Goal: Task Accomplishment & Management: Manage account settings

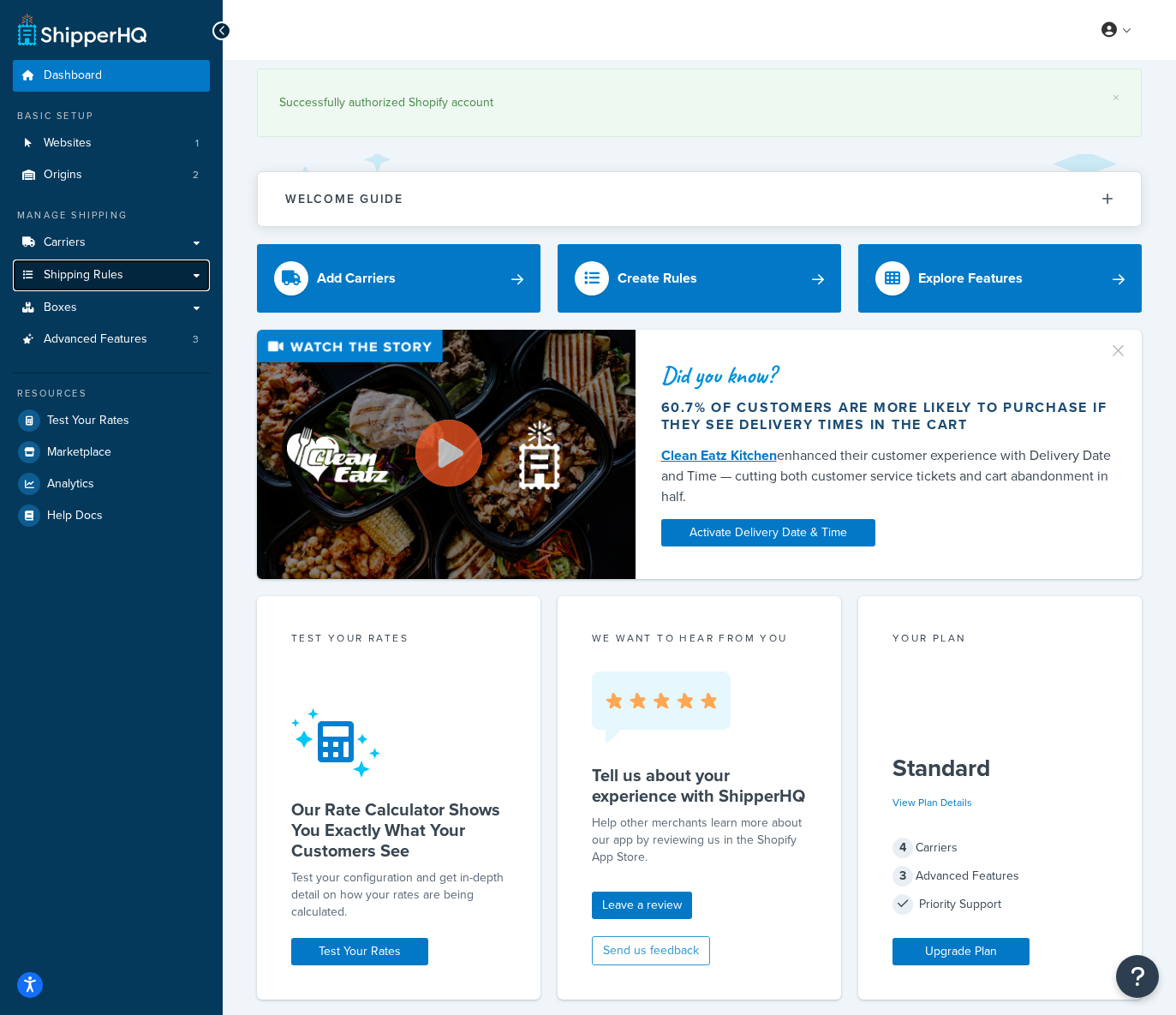
click at [91, 268] on span "Shipping Rules" at bounding box center [84, 275] width 80 height 15
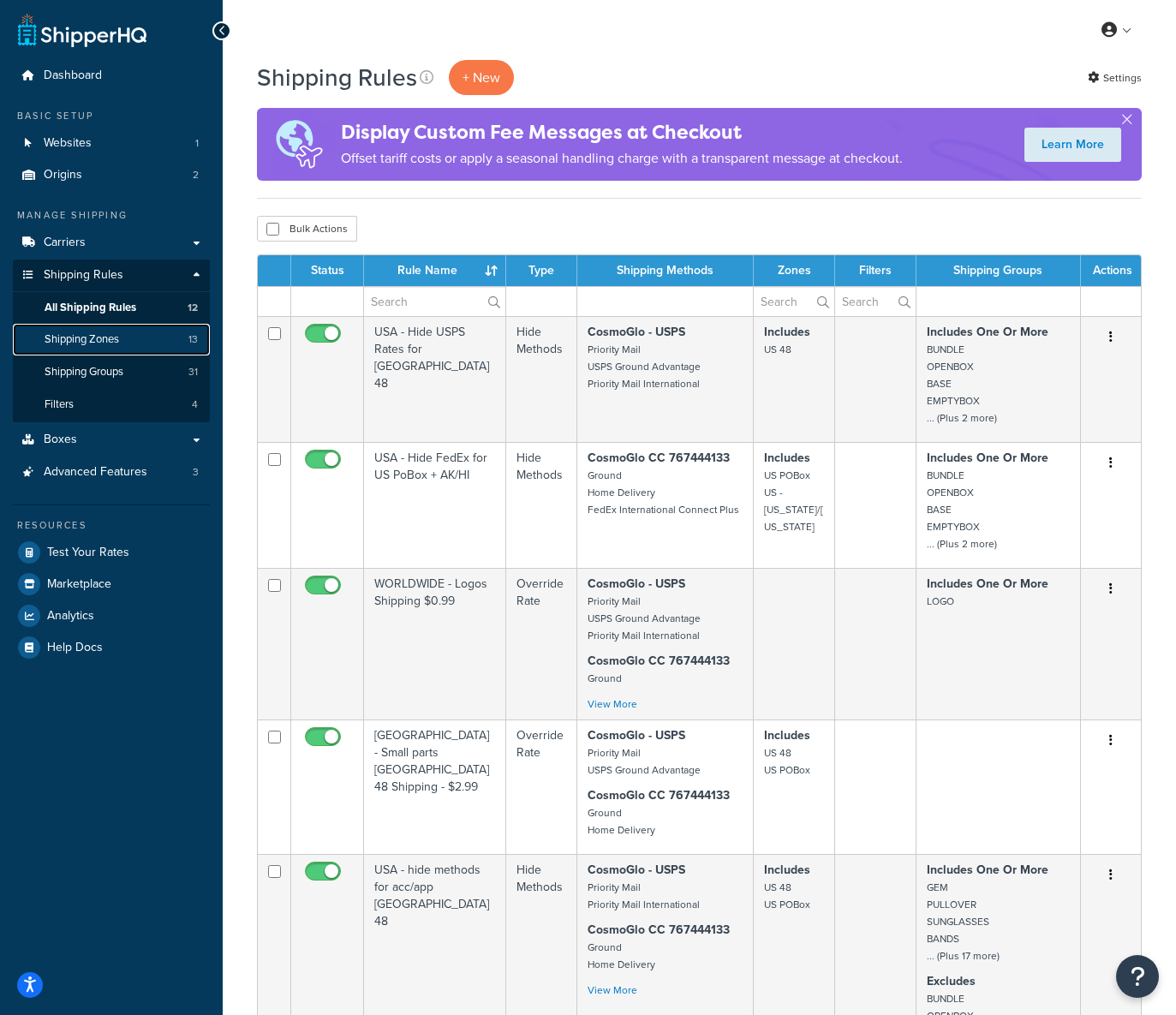
click at [138, 337] on link "Shipping Zones 13" at bounding box center [111, 339] width 197 height 32
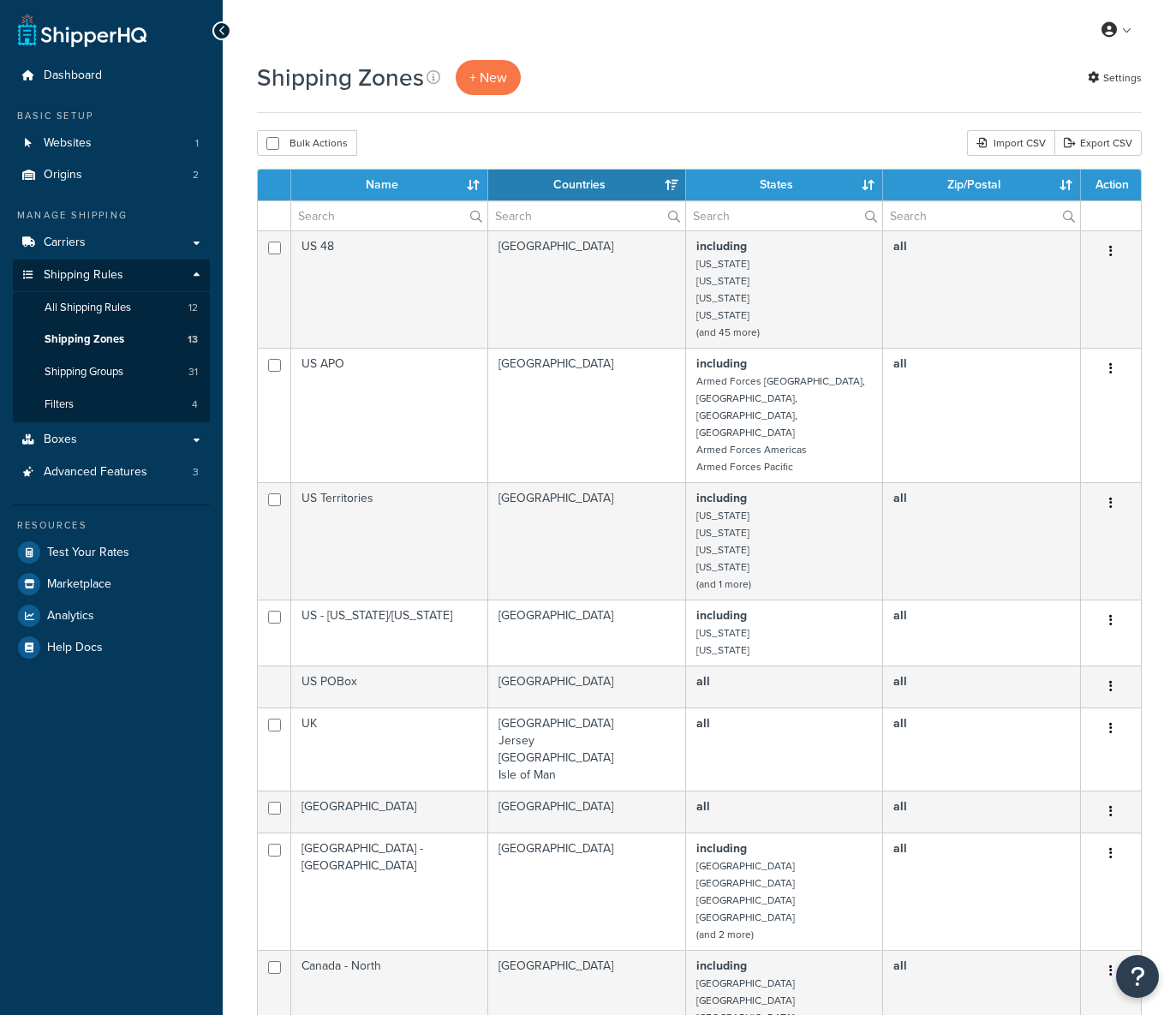
select select "15"
click at [508, 68] on link "+ New" at bounding box center [488, 77] width 65 height 35
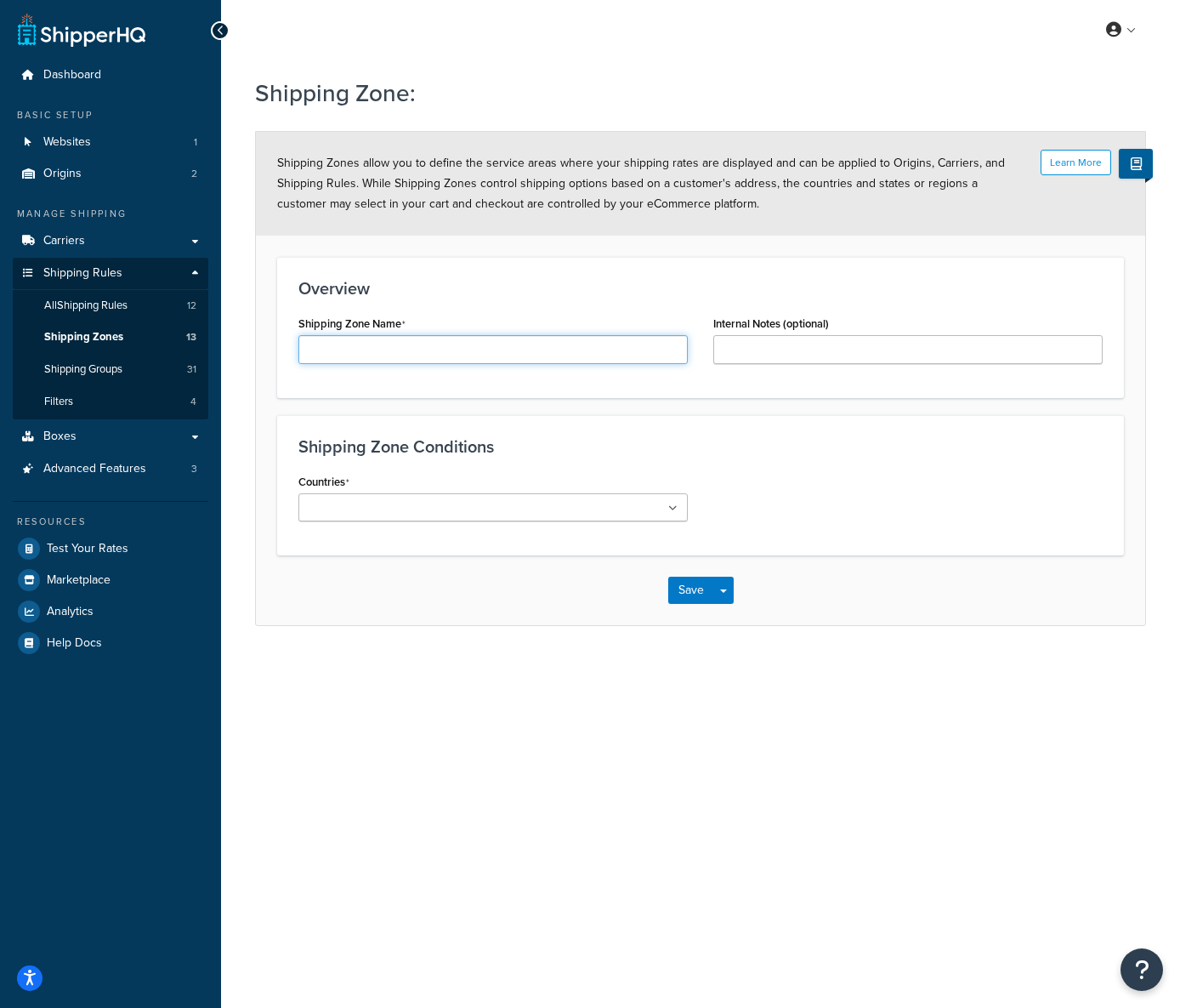
click at [408, 359] on input "Shipping Zone Name" at bounding box center [493, 349] width 390 height 29
type input "New Zealand + Australia"
click at [392, 505] on input "Countries" at bounding box center [379, 508] width 151 height 19
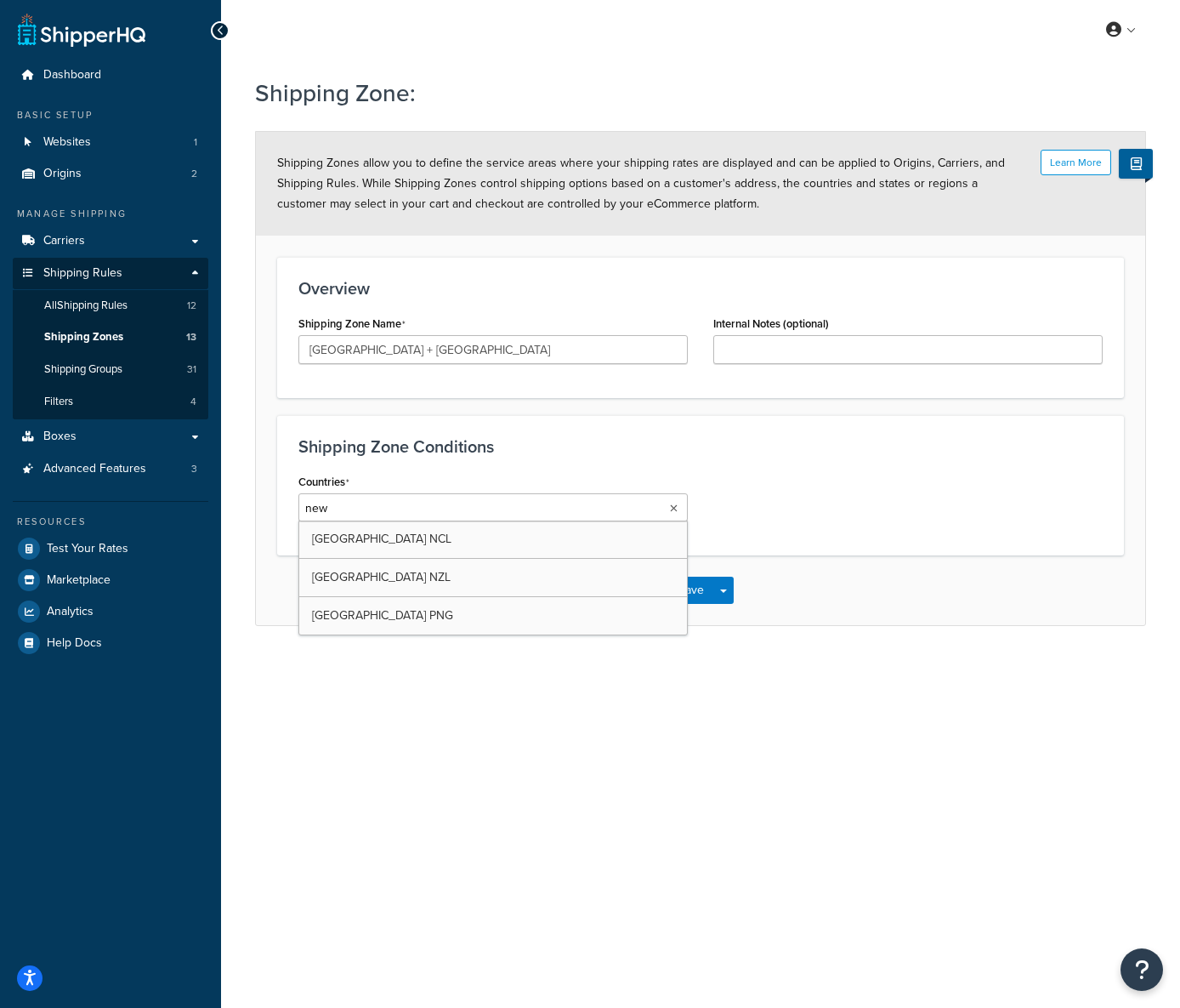
type input "new z"
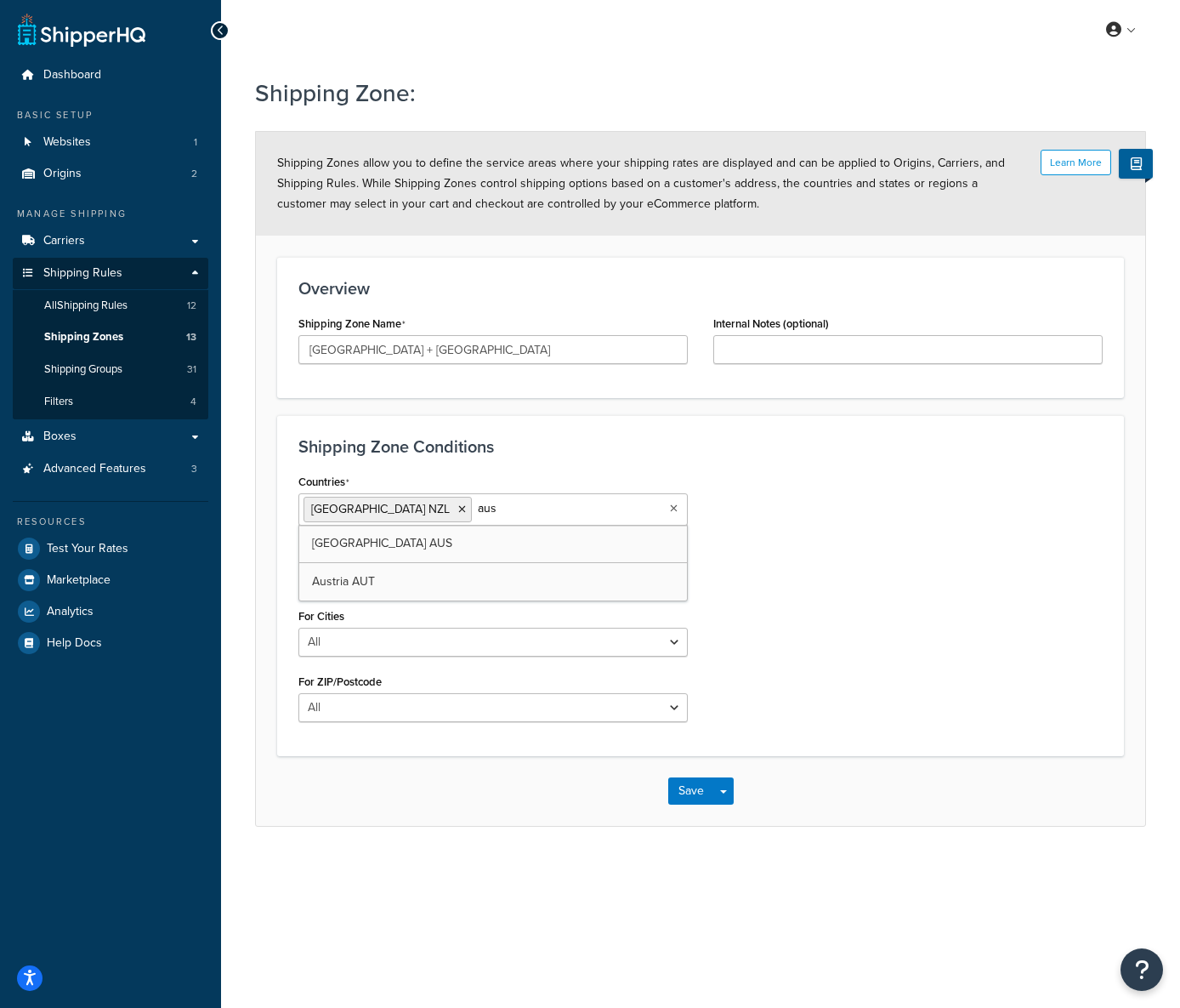
type input "aust"
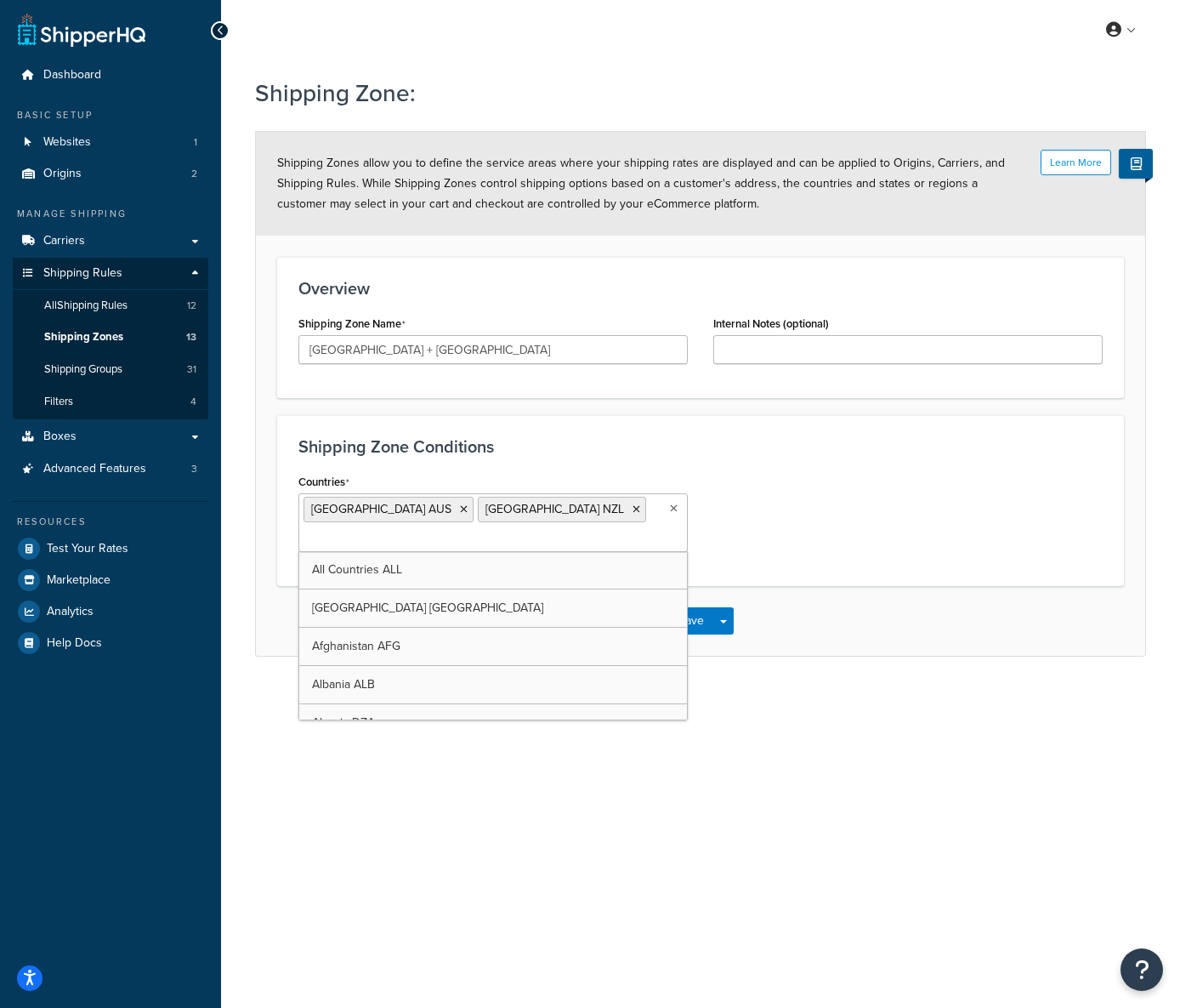
click at [770, 522] on div "Countries Australia AUS New Zealand NZL All Countries ALL United States USA Afg…" at bounding box center [701, 517] width 830 height 96
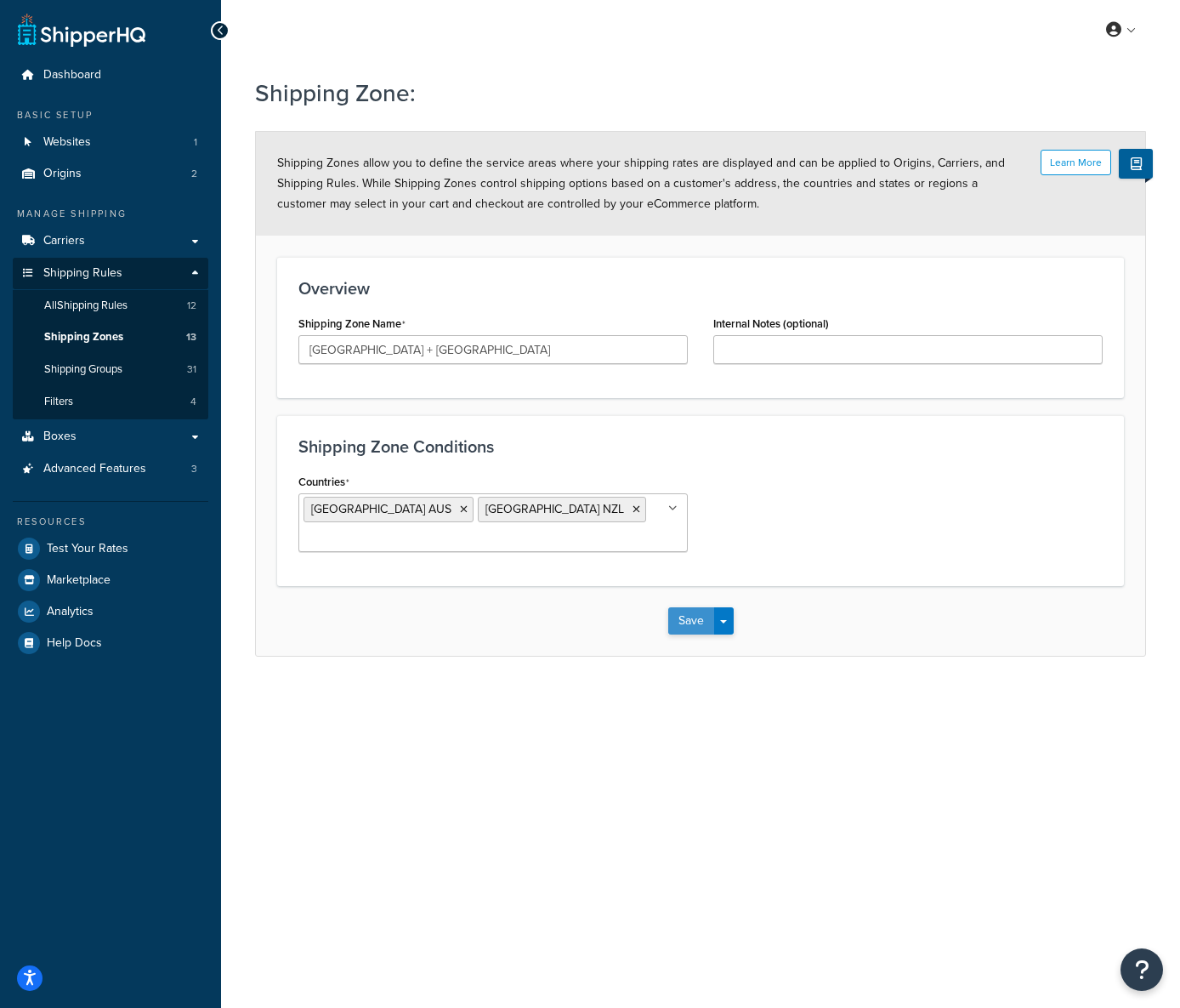
click at [678, 617] on button "Save" at bounding box center [691, 621] width 46 height 27
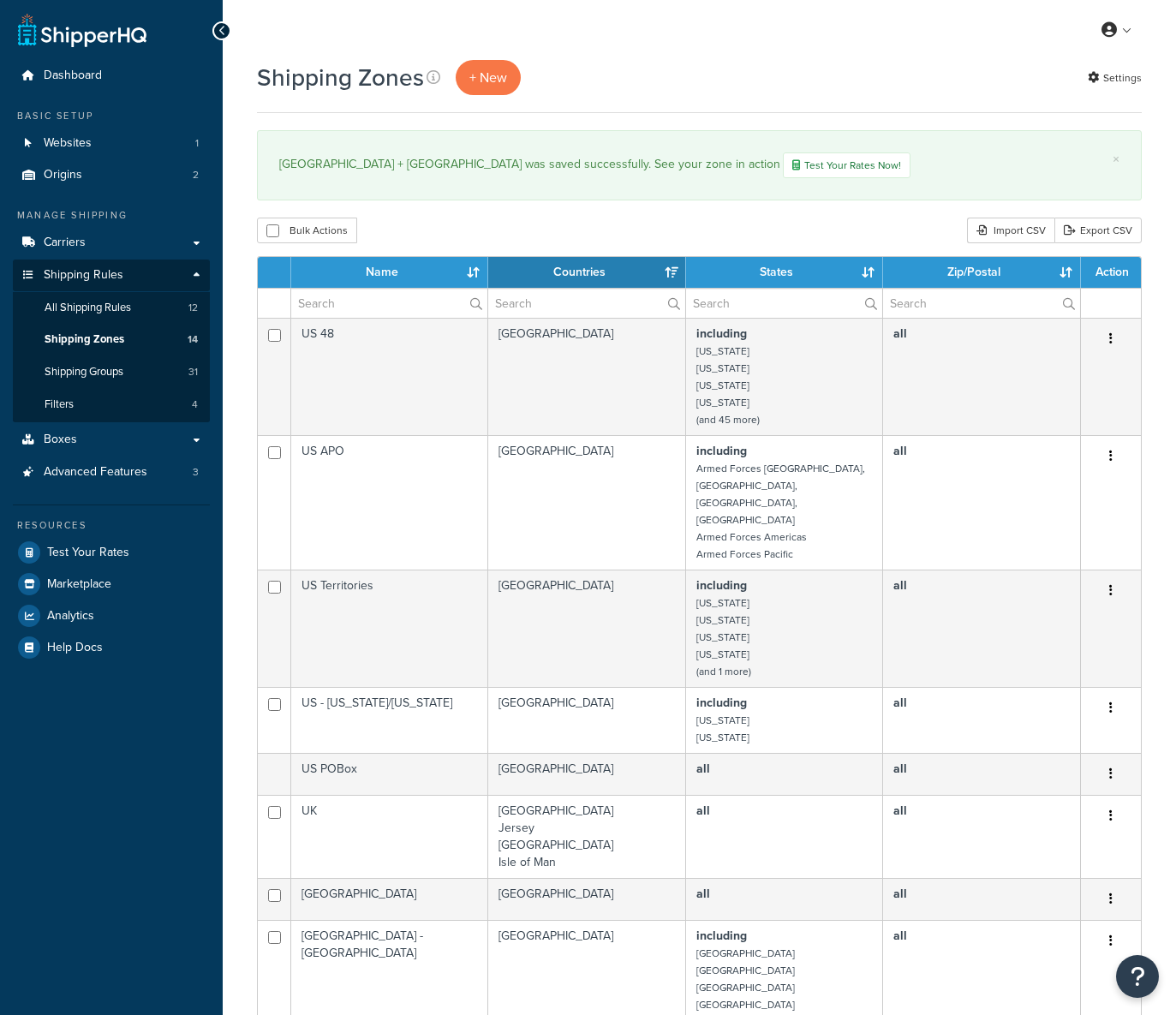
select select "15"
click at [116, 371] on span "Shipping Groups" at bounding box center [84, 373] width 79 height 15
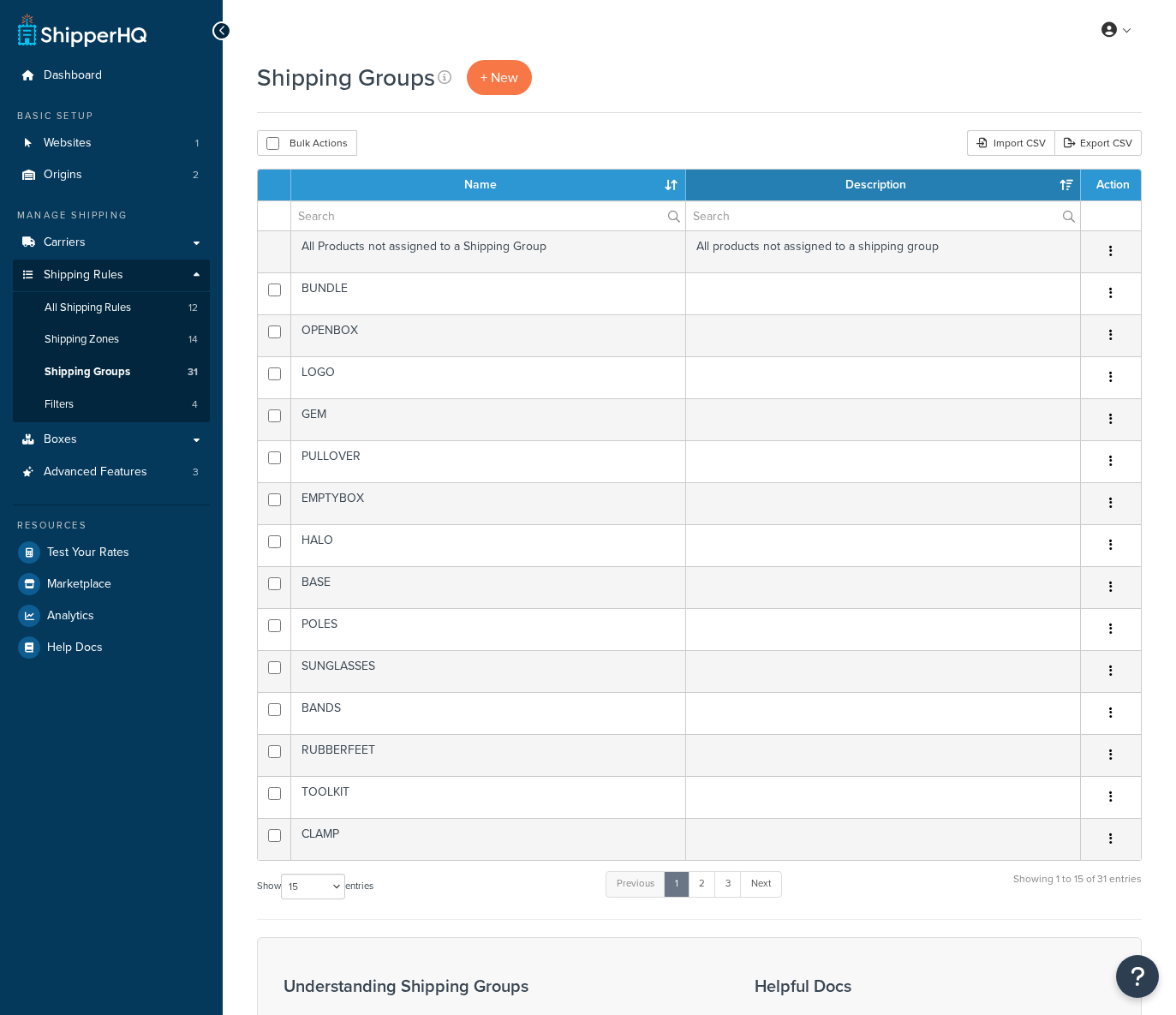
select select "15"
click at [118, 304] on span "All Shipping Rules" at bounding box center [87, 308] width 86 height 15
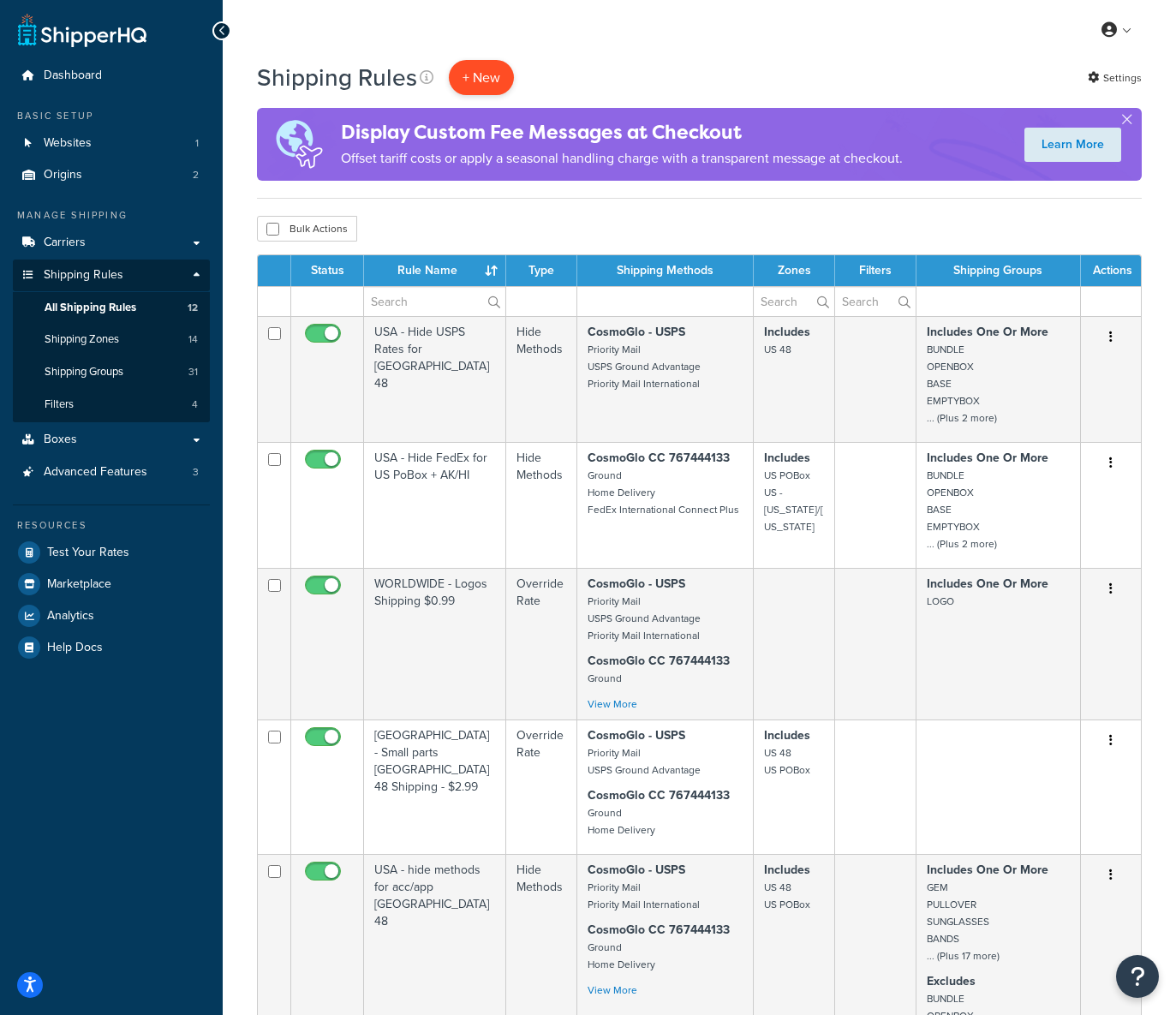
click at [485, 73] on p "+ New" at bounding box center [482, 77] width 65 height 35
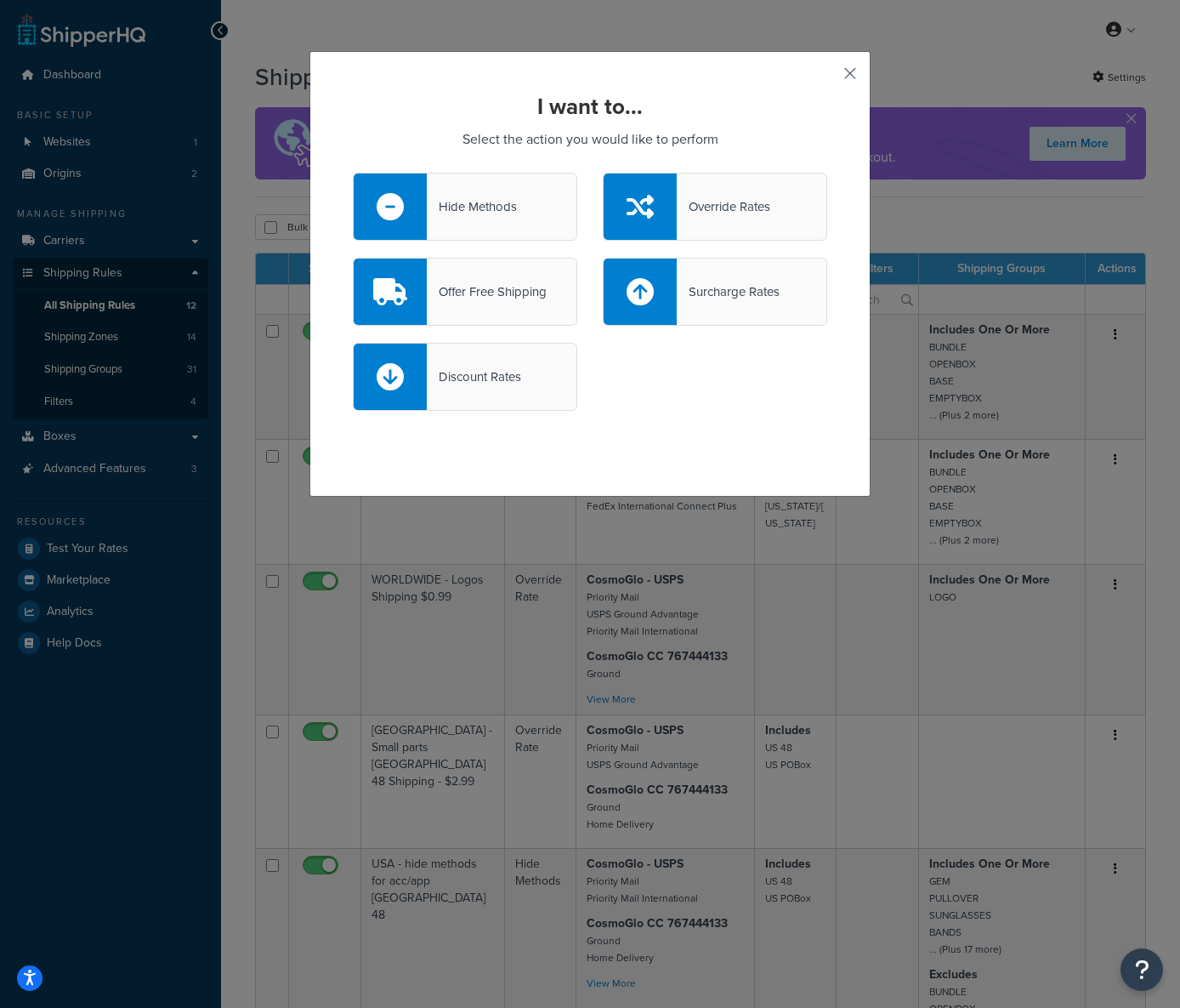
drag, startPoint x: 847, startPoint y: 76, endPoint x: 791, endPoint y: 102, distance: 61.7
click at [827, 78] on button "button" at bounding box center [825, 79] width 5 height 5
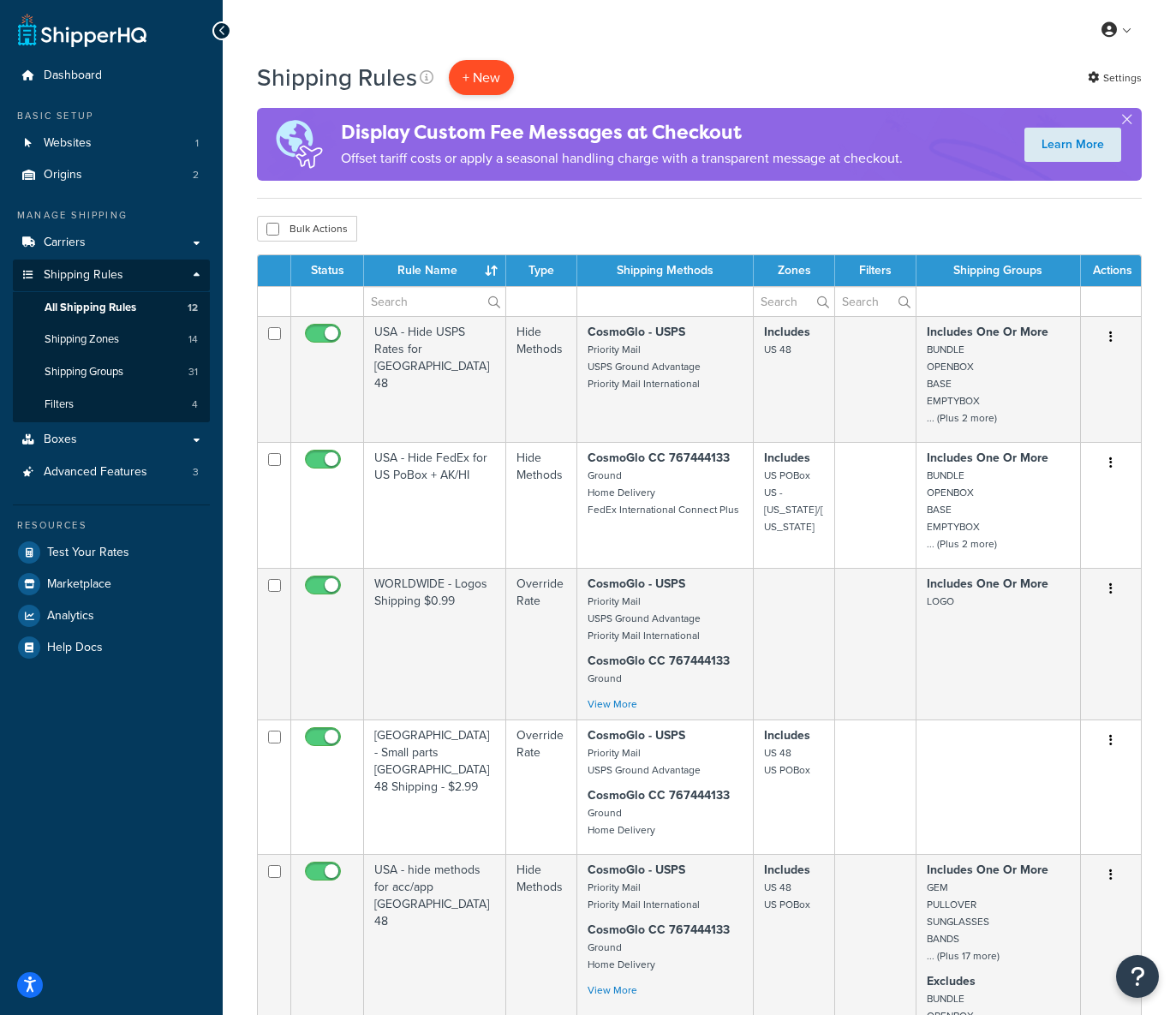
click at [471, 82] on p "+ New" at bounding box center [482, 77] width 65 height 35
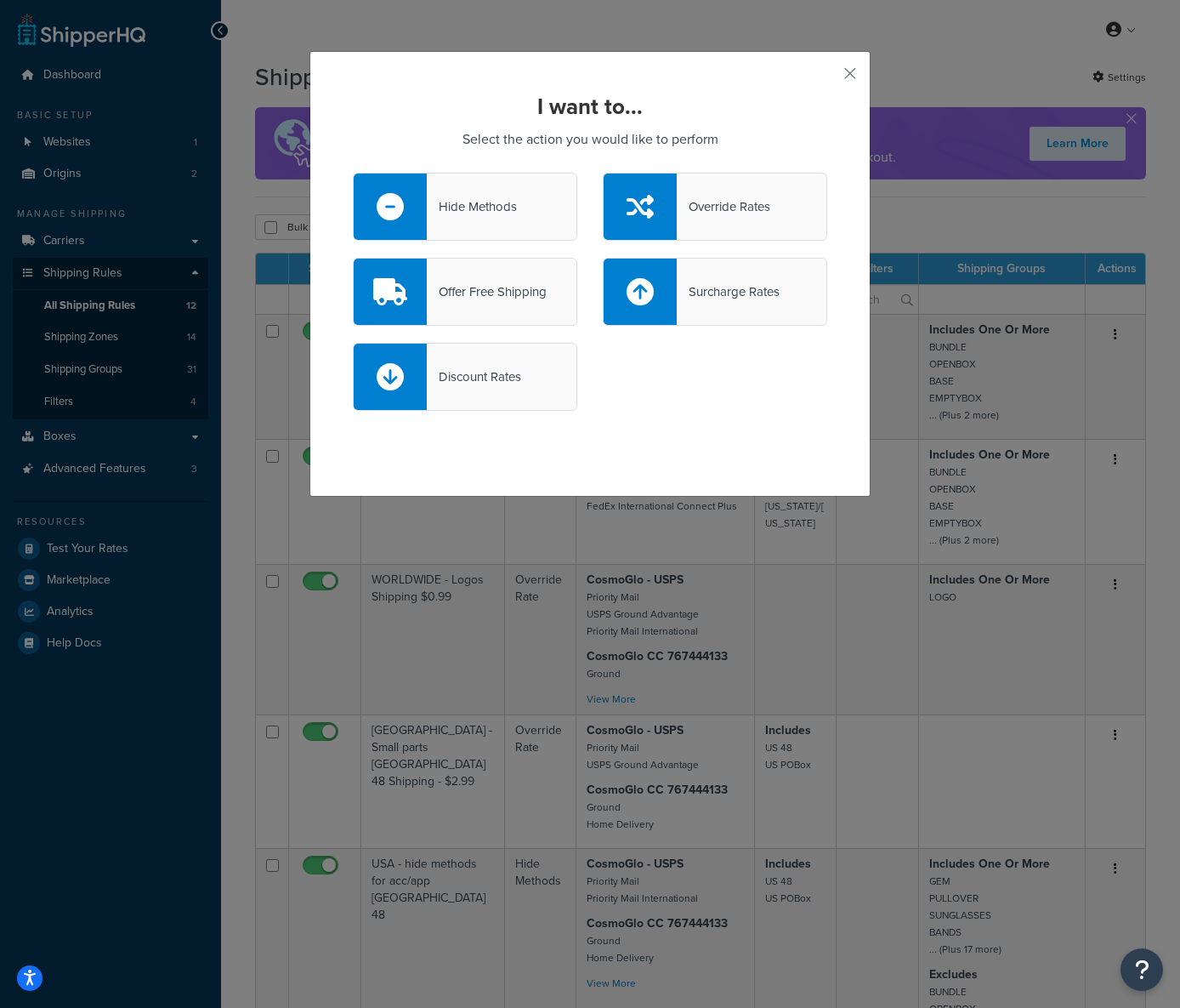
click at [446, 201] on div "Hide Methods" at bounding box center [472, 207] width 90 height 23
click at [0, 0] on input "Hide Methods" at bounding box center [0, 0] width 0 height 0
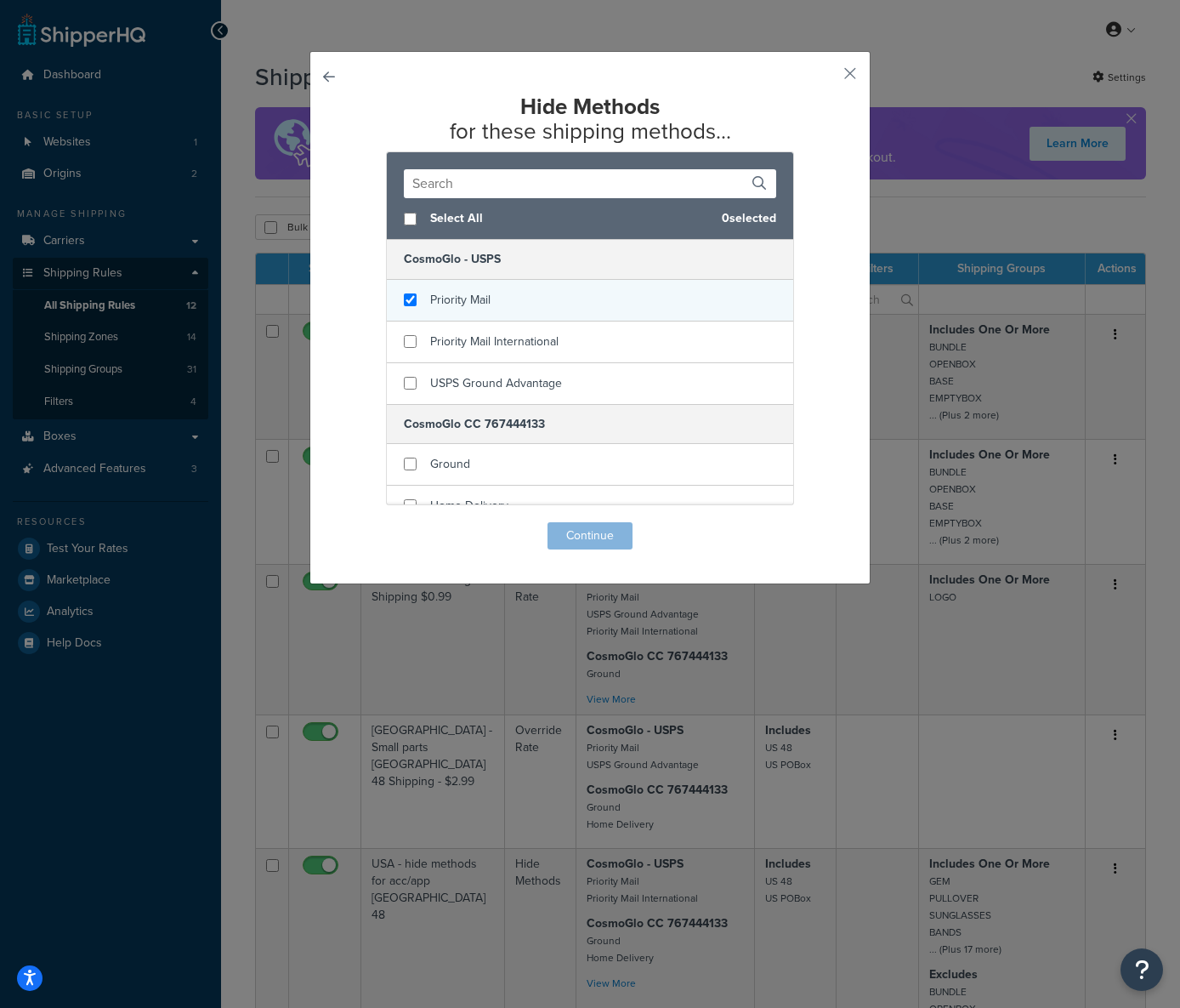
checkbox input "true"
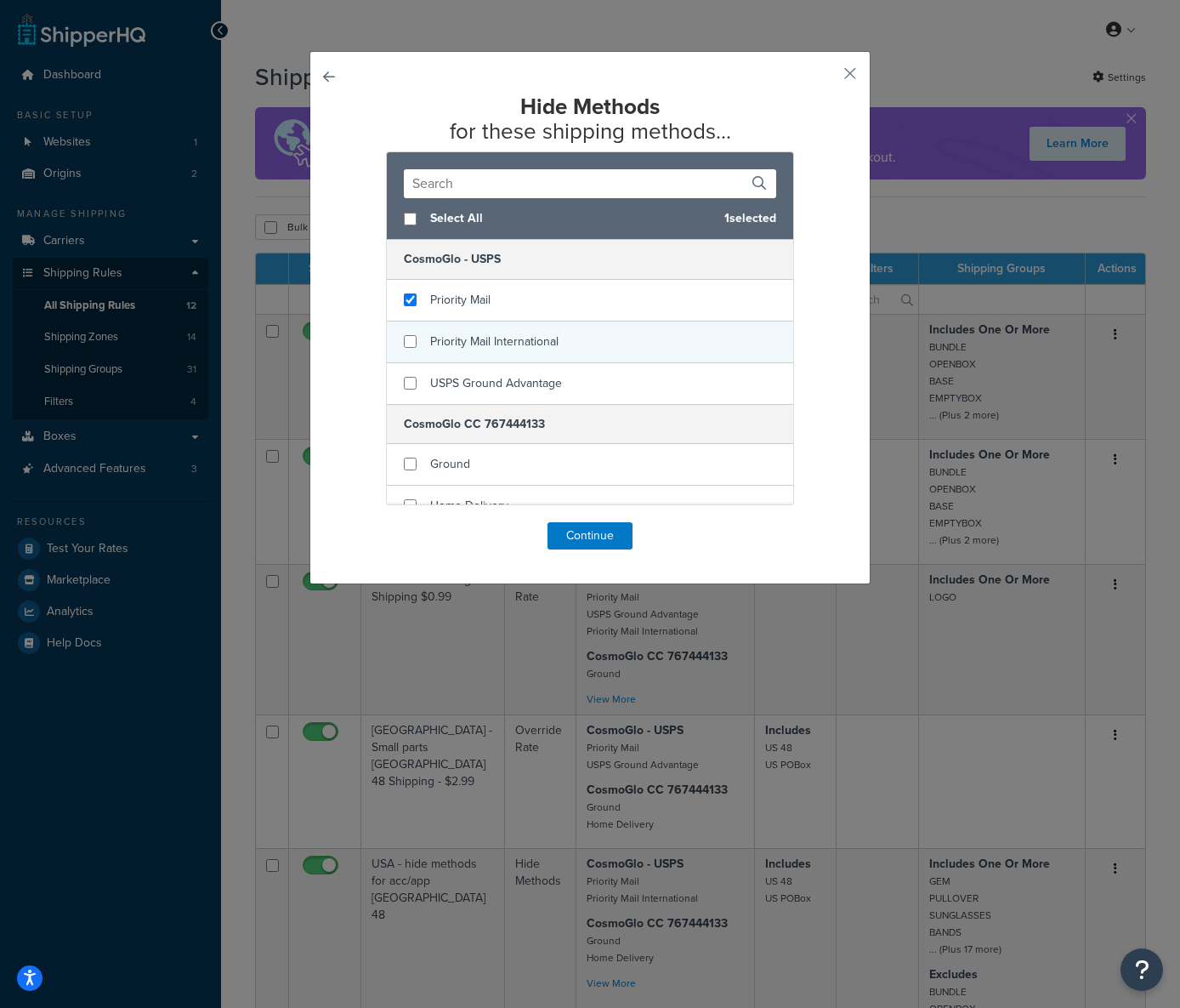
drag, startPoint x: 458, startPoint y: 301, endPoint x: 466, endPoint y: 338, distance: 37.9
click at [458, 301] on span "Priority Mail" at bounding box center [460, 300] width 60 height 18
checkbox input "true"
click at [471, 347] on span "Priority Mail International" at bounding box center [494, 342] width 128 height 18
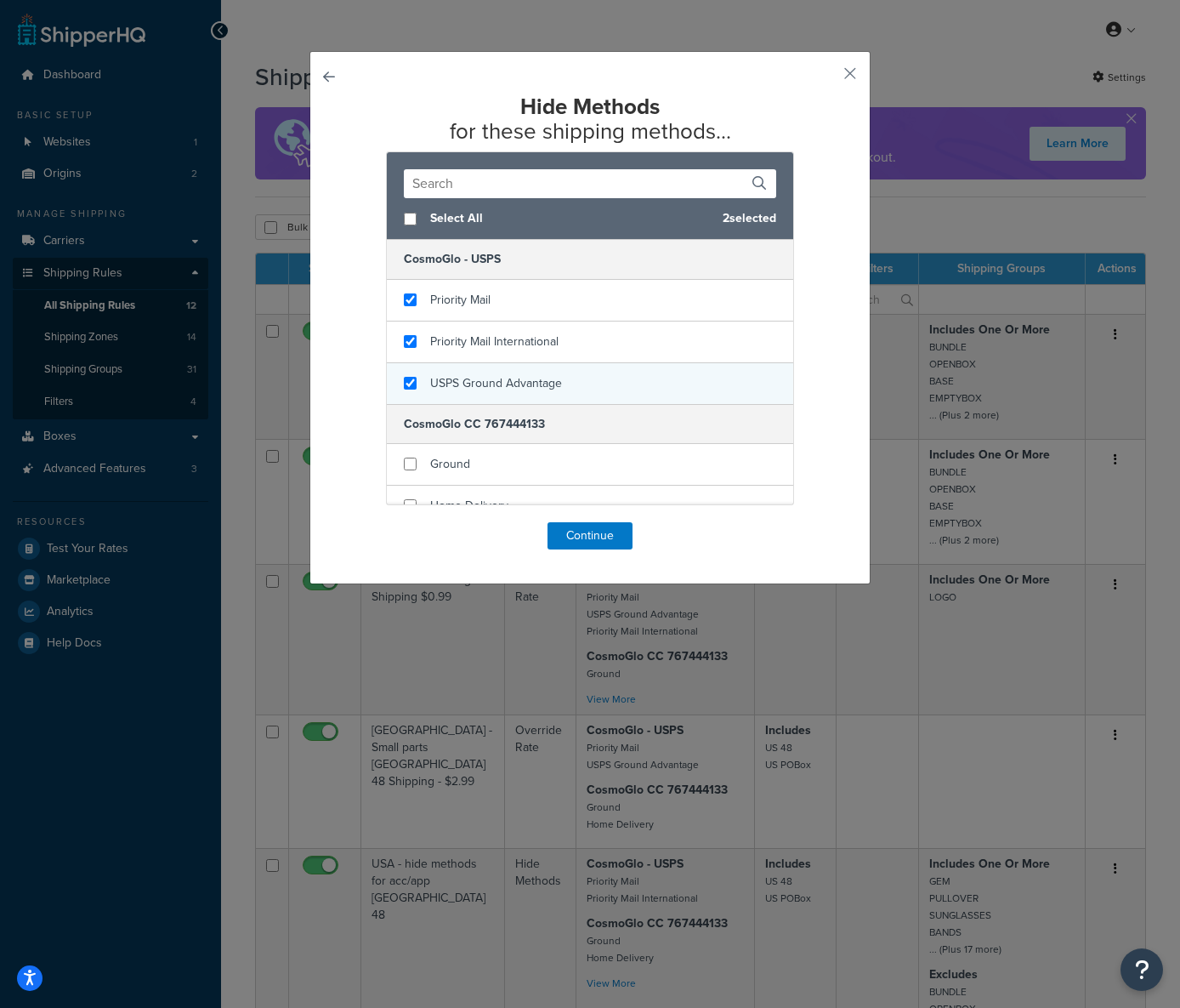
checkbox input "true"
click at [468, 377] on span "USPS Ground Advantage" at bounding box center [496, 384] width 132 height 18
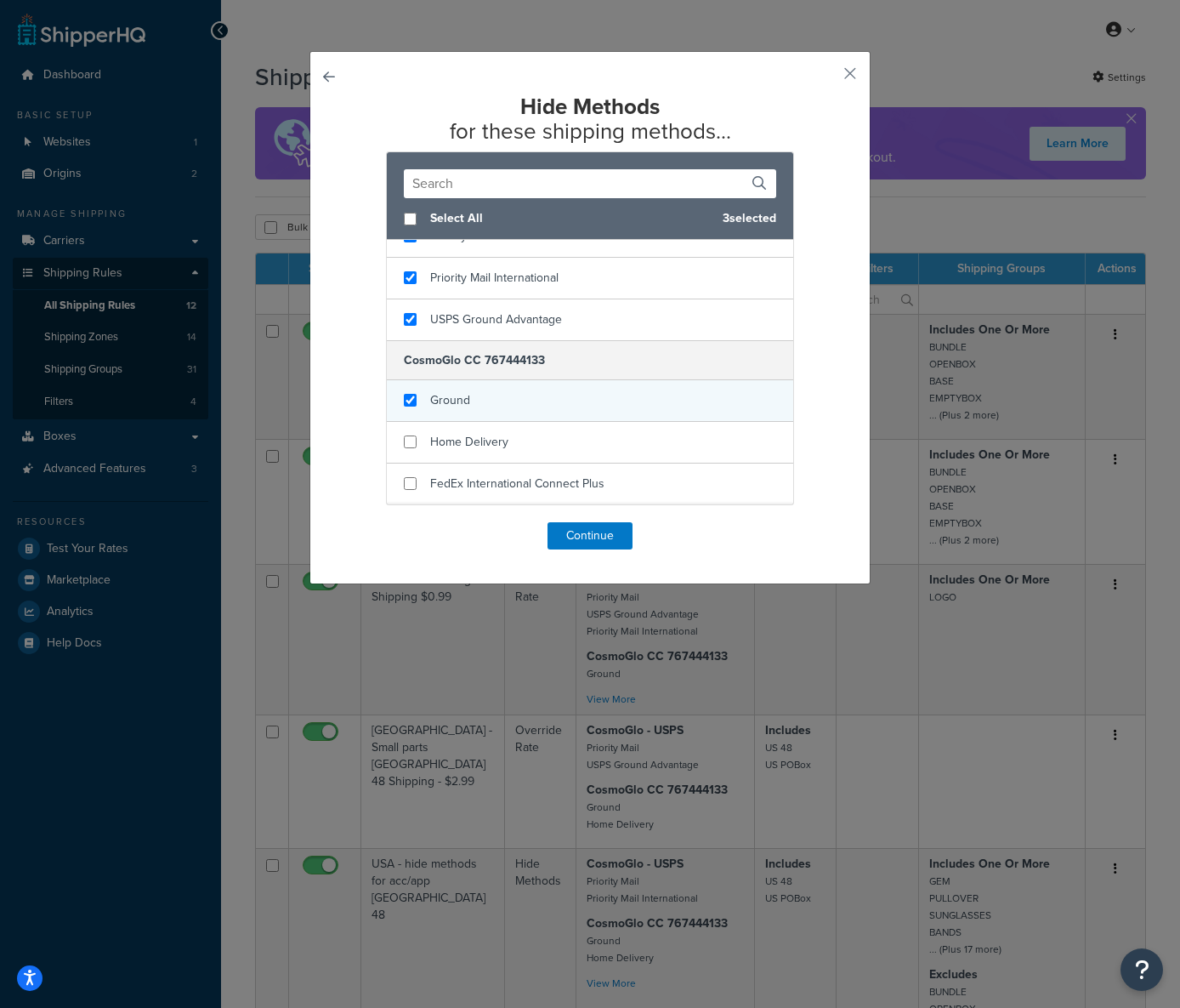
checkbox input "true"
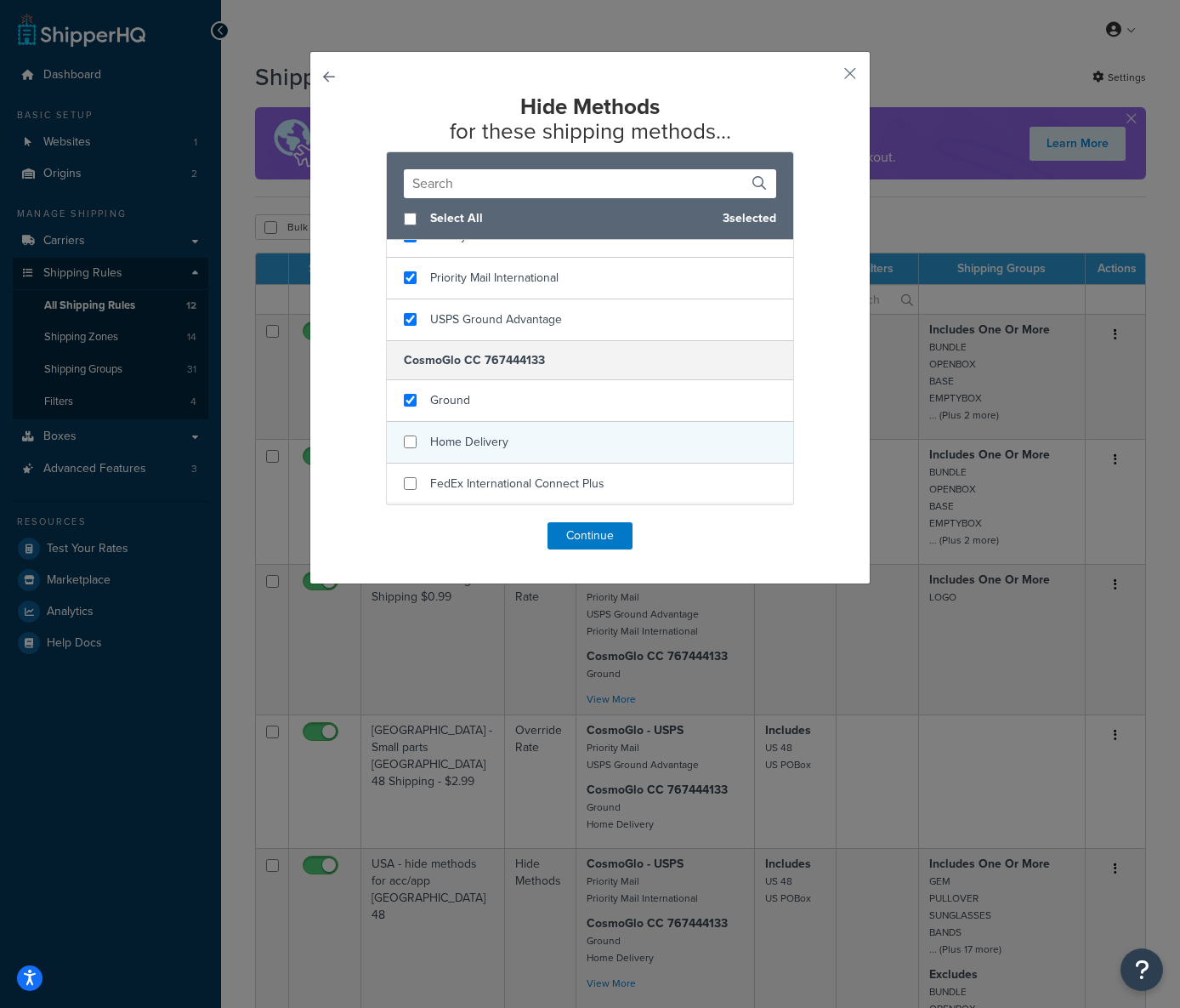
drag, startPoint x: 472, startPoint y: 406, endPoint x: 484, endPoint y: 439, distance: 35.1
click at [472, 406] on div "Ground" at bounding box center [590, 401] width 407 height 42
checkbox input "true"
click at [484, 441] on span "Home Delivery" at bounding box center [469, 442] width 78 height 18
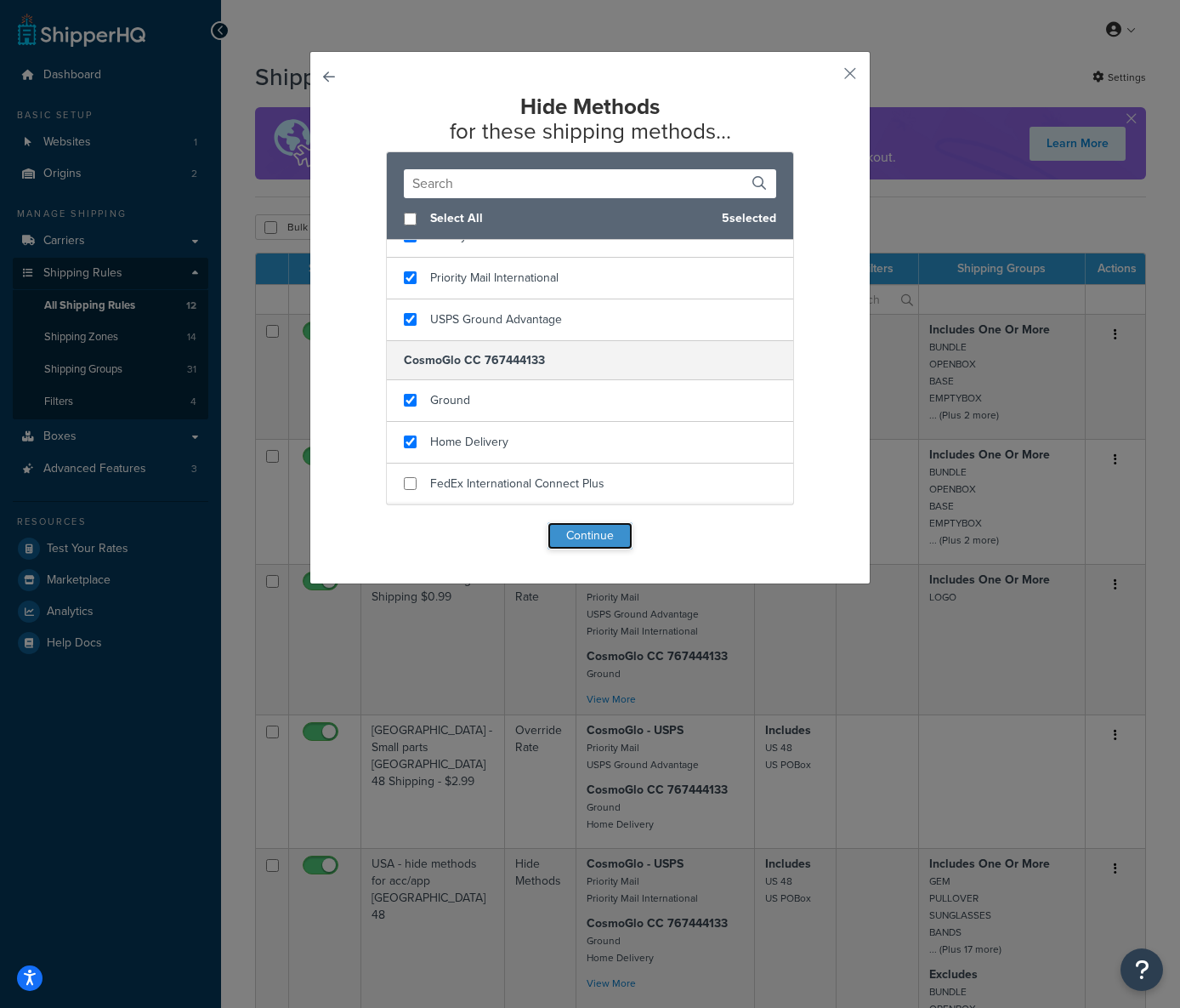
click at [573, 533] on button "Continue" at bounding box center [590, 536] width 85 height 27
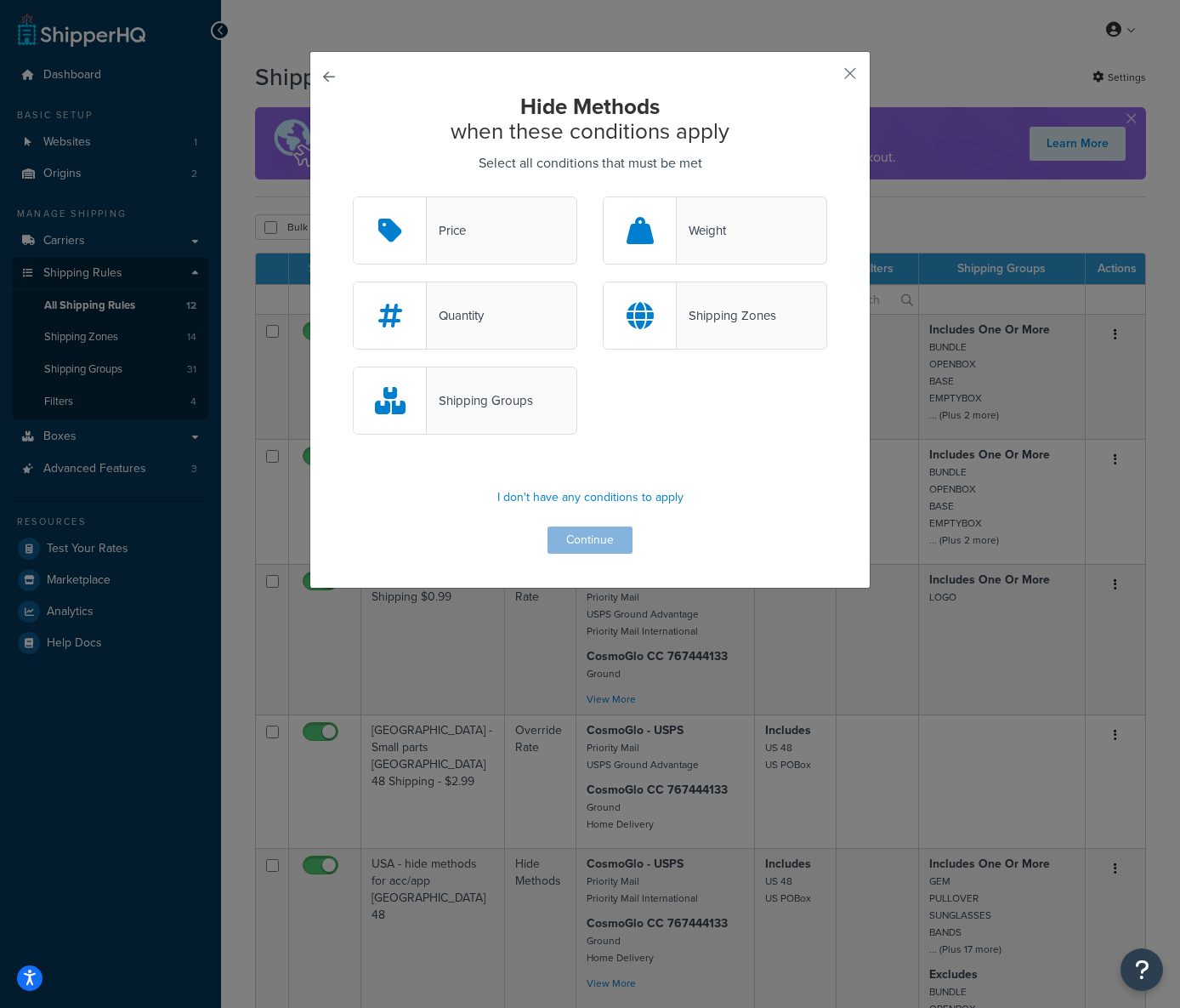
click at [708, 322] on div "Shipping Zones" at bounding box center [726, 316] width 99 height 23
click at [0, 0] on input "Shipping Zones" at bounding box center [0, 0] width 0 height 0
click at [579, 541] on button "Continue" at bounding box center [590, 540] width 85 height 27
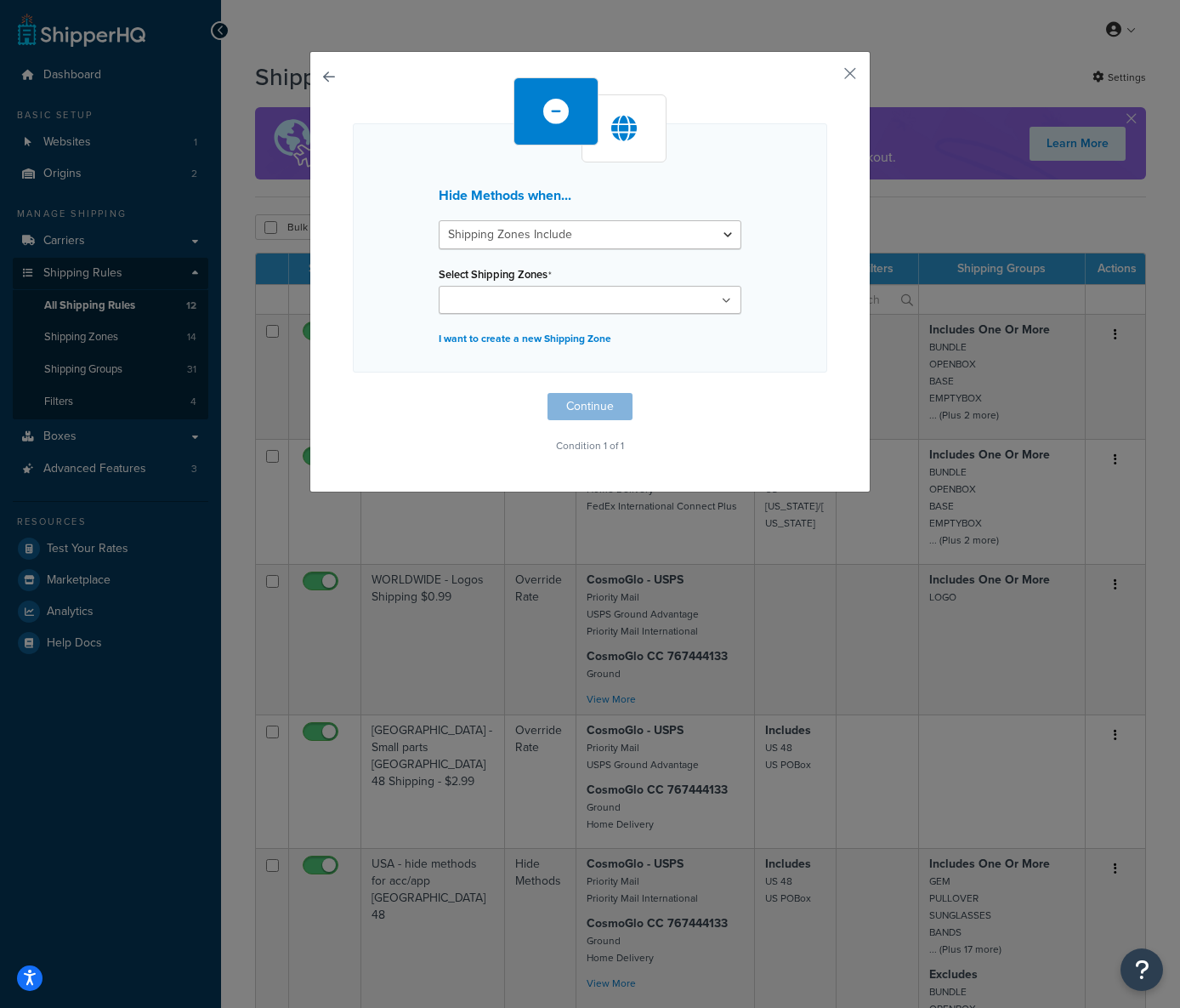
click at [523, 310] on ul at bounding box center [590, 300] width 303 height 28
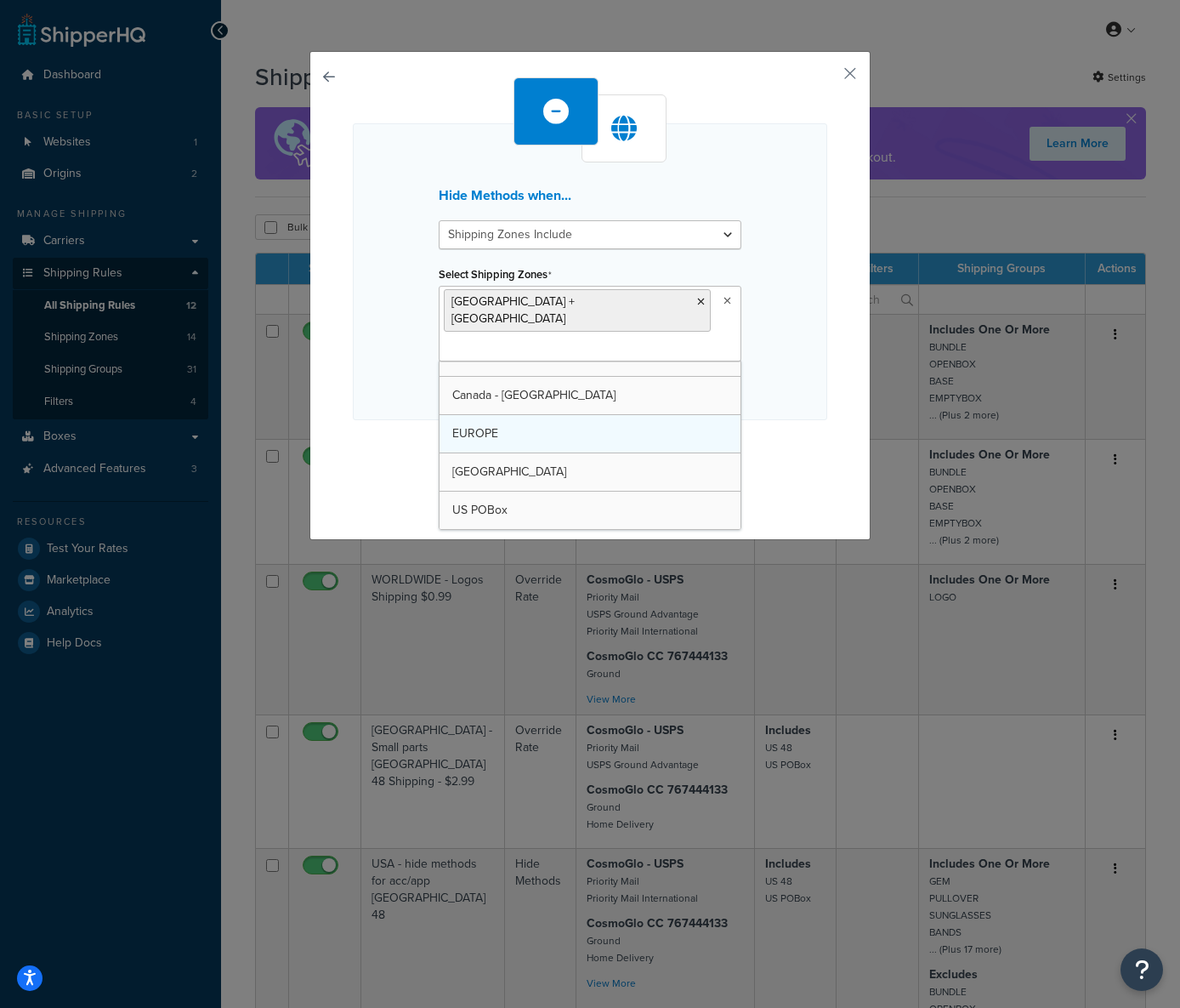
scroll to position [328, 0]
click at [816, 375] on div "Hide Methods when... Shipping Zones Include Shipping Zones Do Not Include Selec…" at bounding box center [590, 272] width 475 height 297
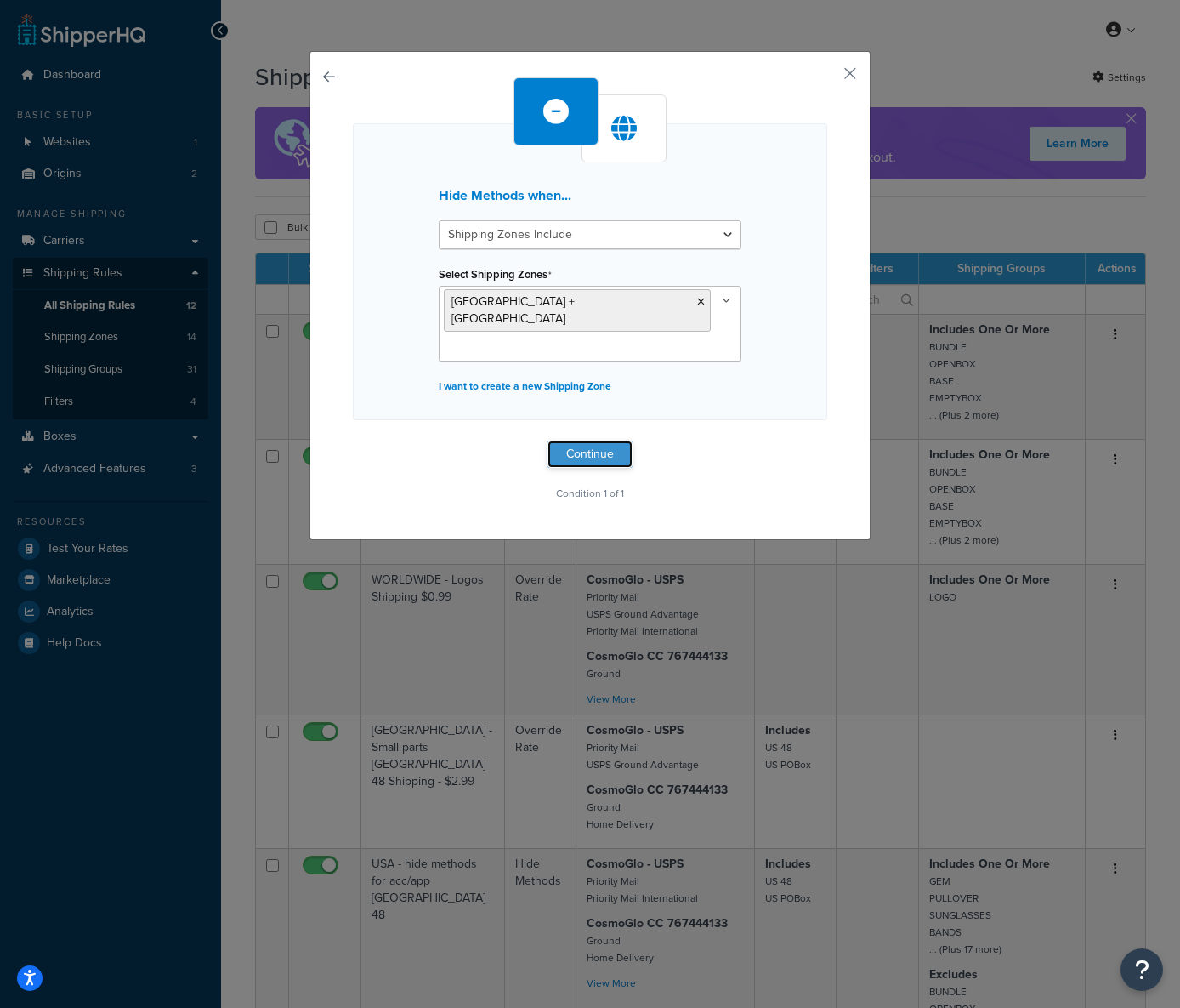
click at [568, 440] on button "Continue" at bounding box center [590, 454] width 85 height 27
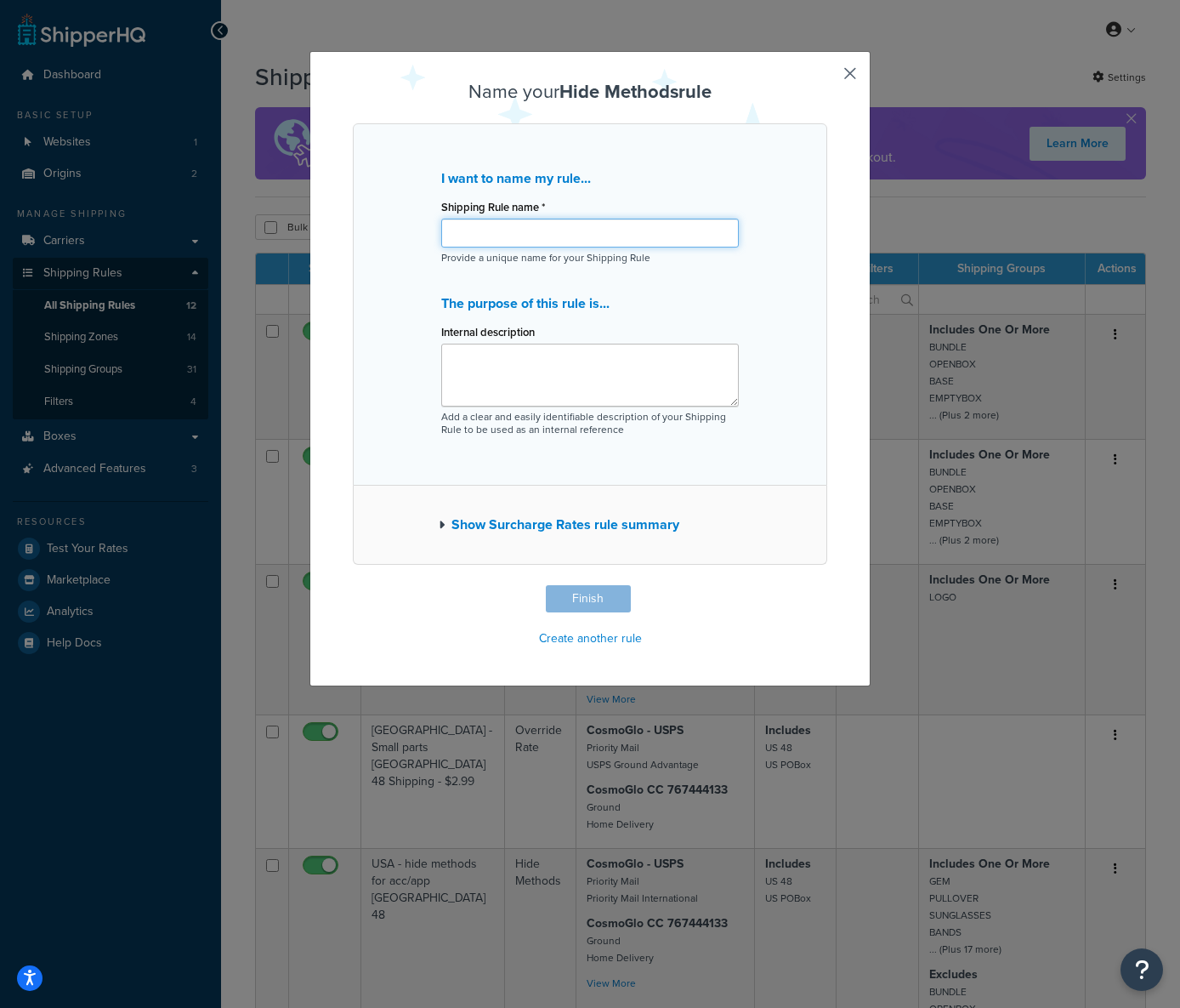
click at [570, 243] on input "Shipping Rule name *" at bounding box center [590, 233] width 298 height 29
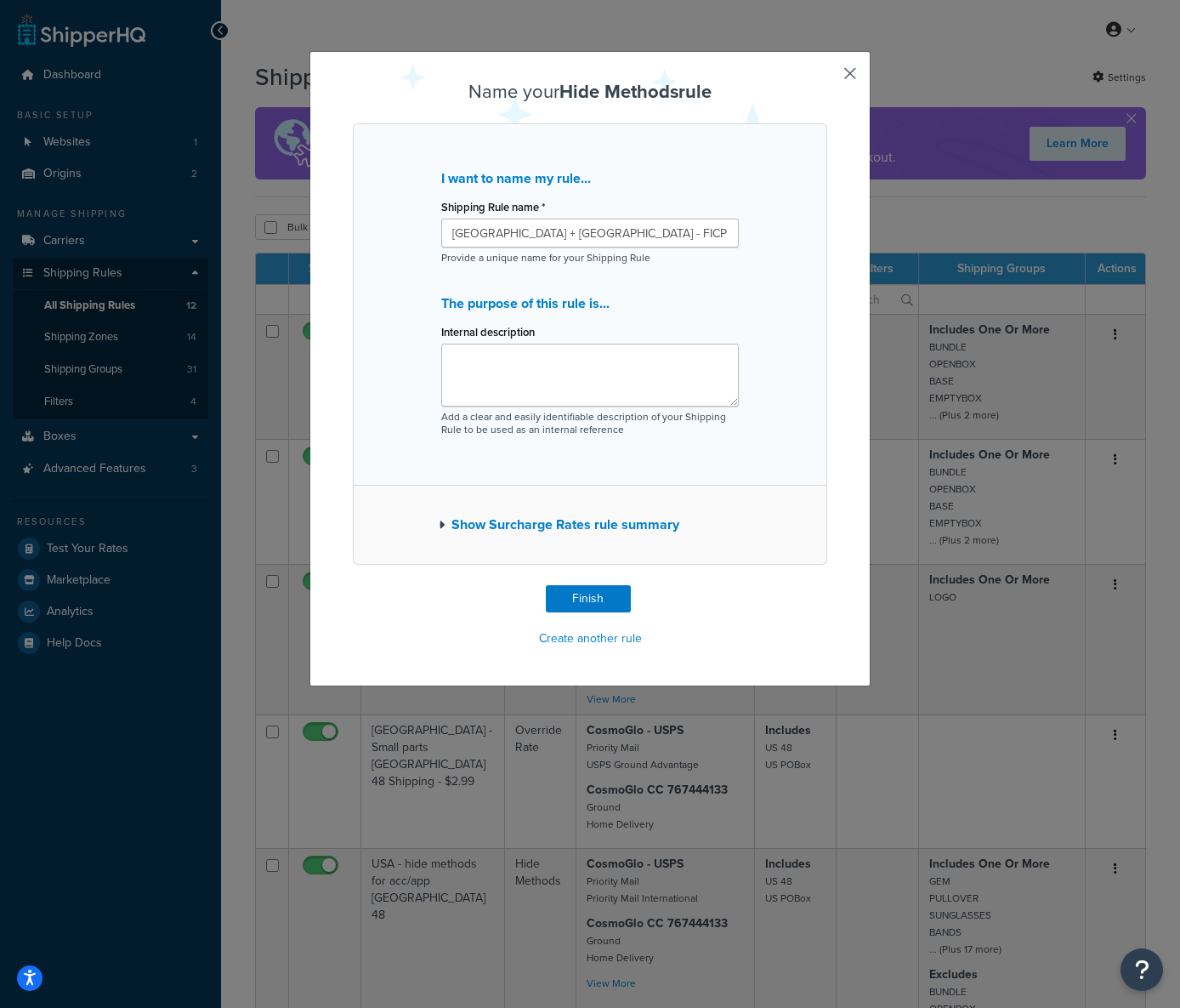
click at [533, 522] on button "Show Surcharge Rates rule summary" at bounding box center [558, 524] width 241 height 23
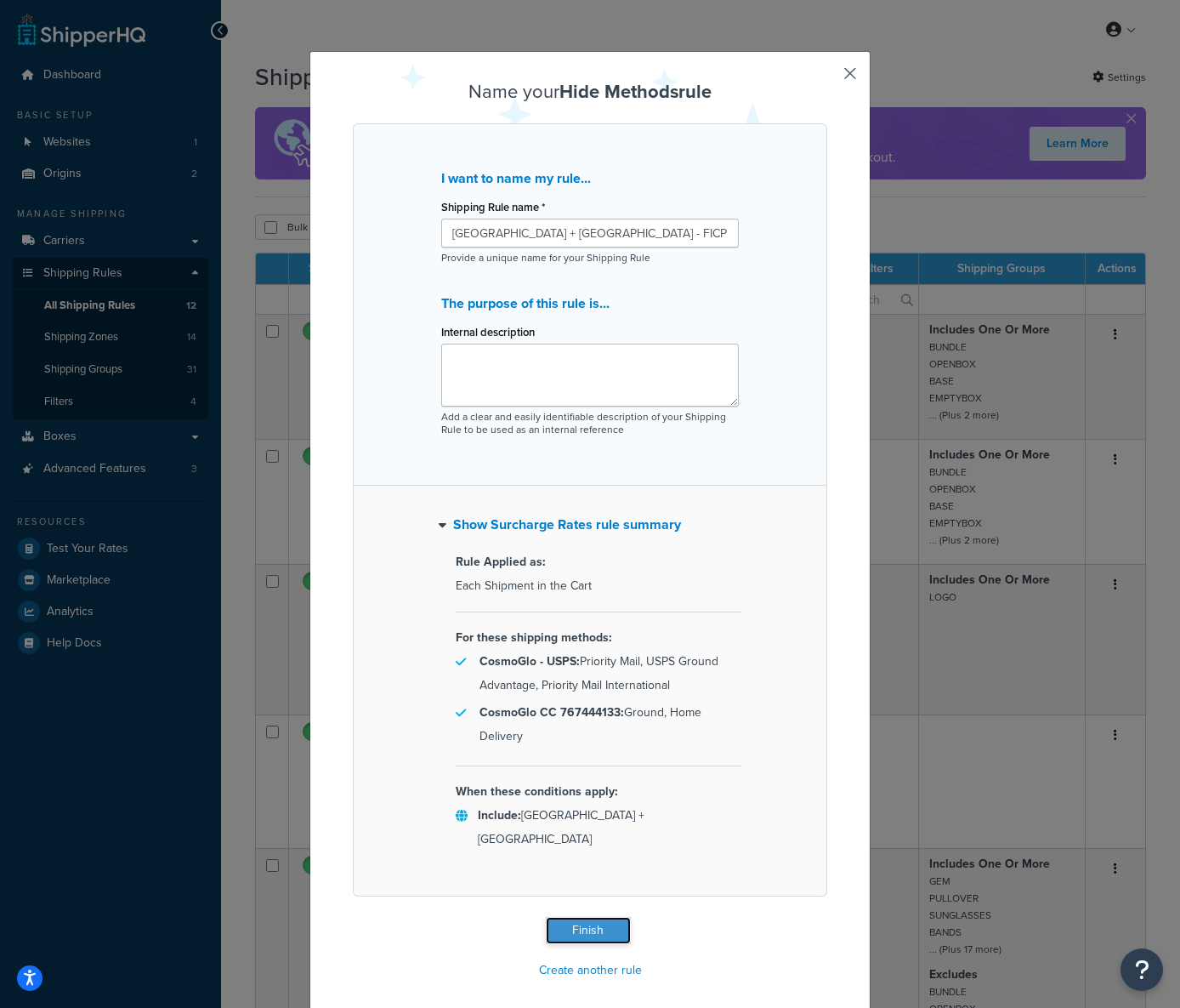
click at [576, 917] on button "Finish" at bounding box center [588, 930] width 85 height 27
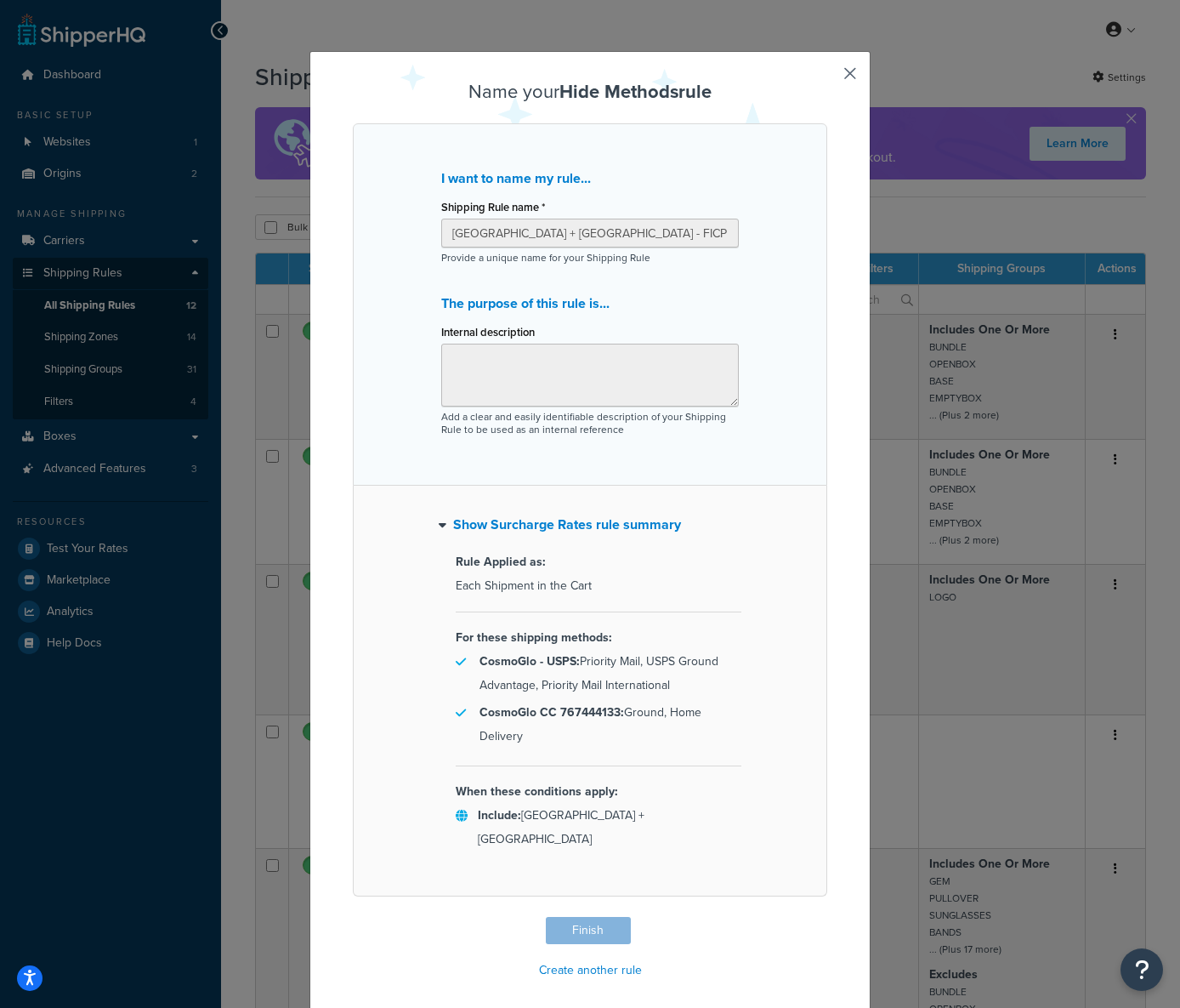
type input "[GEOGRAPHIC_DATA] + [GEOGRAPHIC_DATA] - FICP"
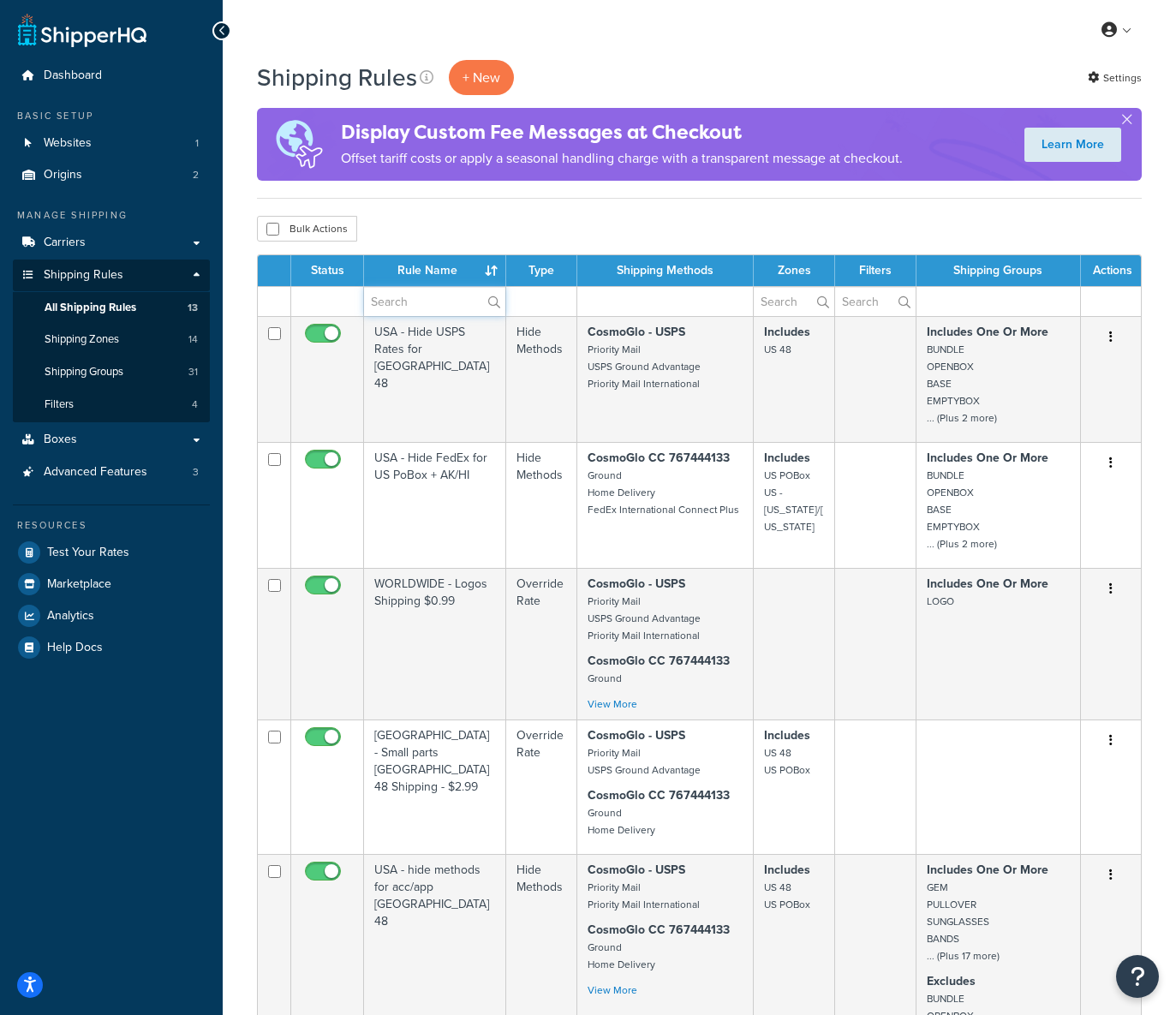
click at [421, 300] on input "text" at bounding box center [435, 302] width 142 height 29
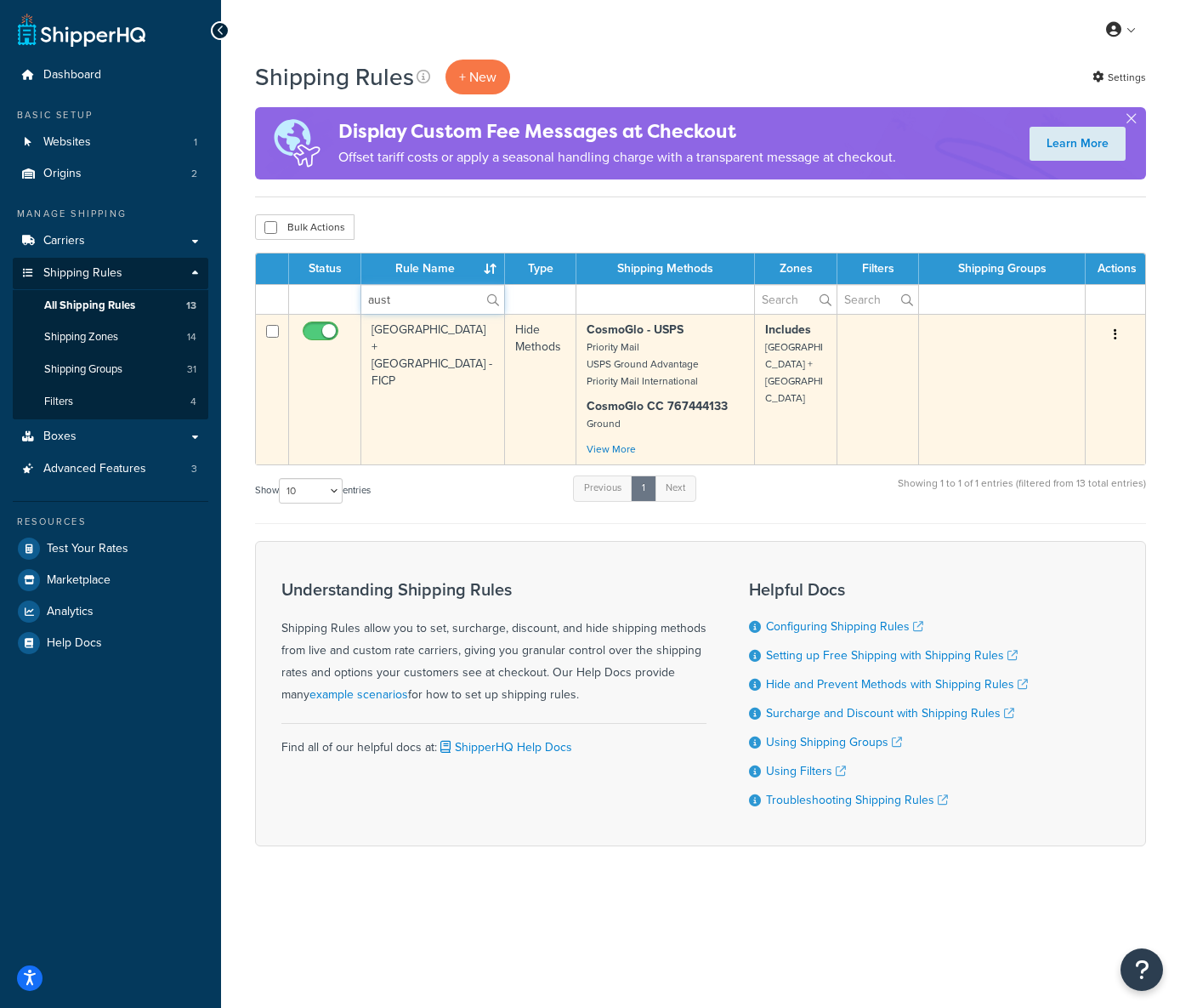
type input "aust"
click at [327, 334] on input "checkbox" at bounding box center [323, 336] width 47 height 22
checkbox input "false"
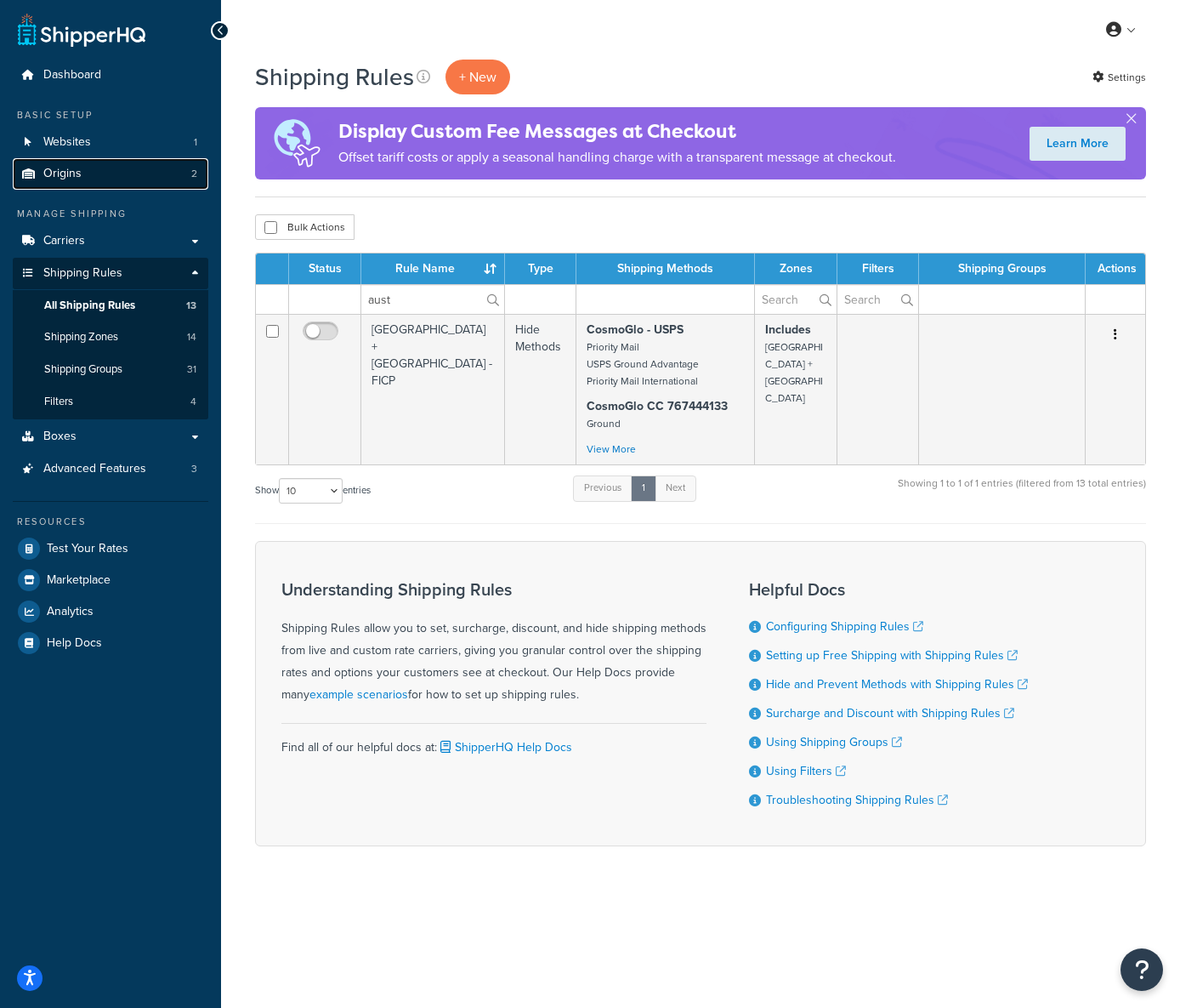
click at [83, 179] on link "Origins 2" at bounding box center [110, 173] width 196 height 32
